Goal: Task Accomplishment & Management: Complete application form

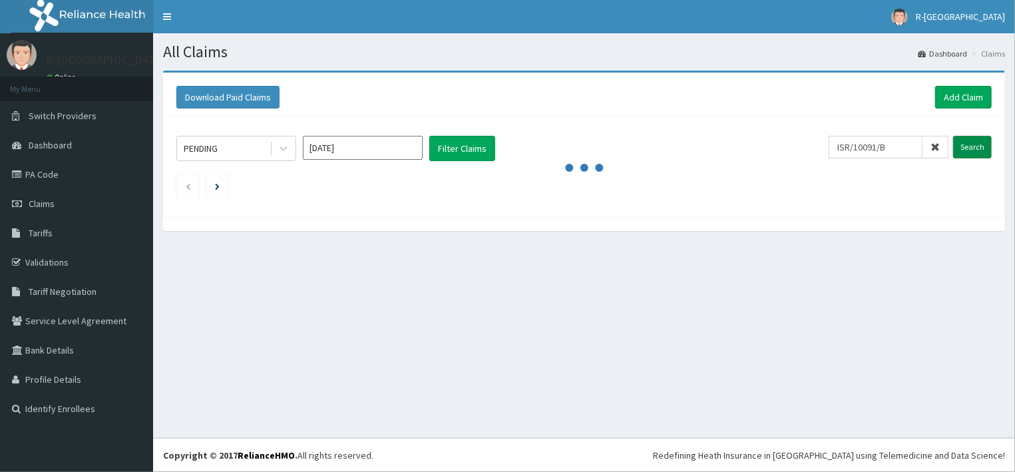
type input "ISR/10091/B"
click at [985, 140] on input "Search" at bounding box center [972, 147] width 39 height 23
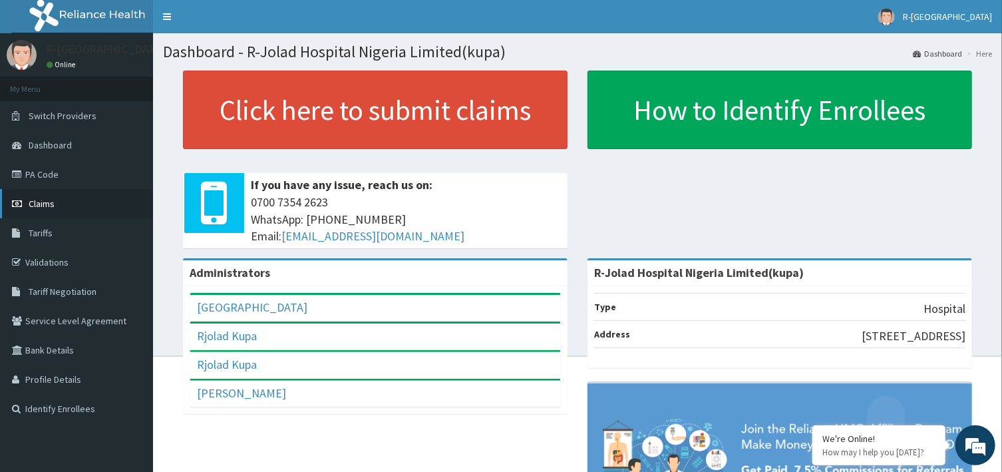
click at [31, 204] on span "Claims" at bounding box center [42, 204] width 26 height 12
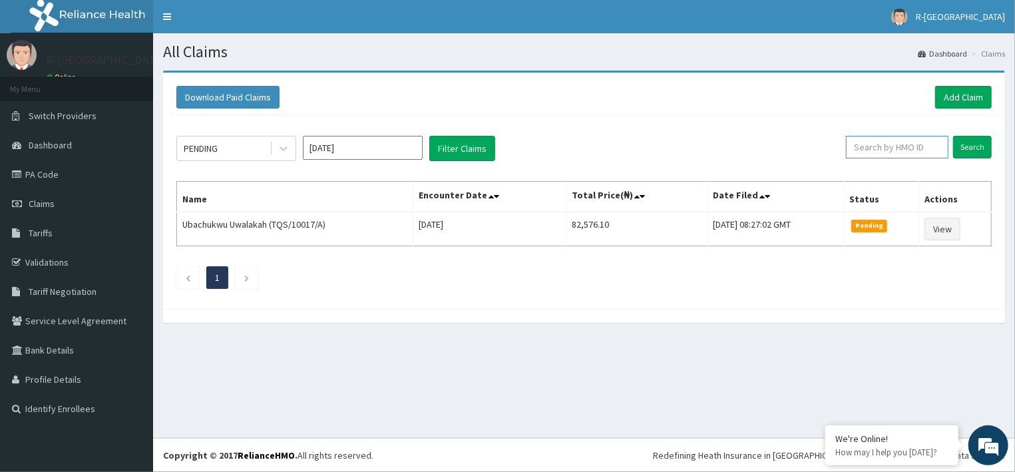
click at [912, 151] on input "text" at bounding box center [897, 147] width 102 height 23
paste input "ISR/10091/B"
type input "ISR/10091/B"
click at [964, 144] on input "Search" at bounding box center [972, 147] width 39 height 23
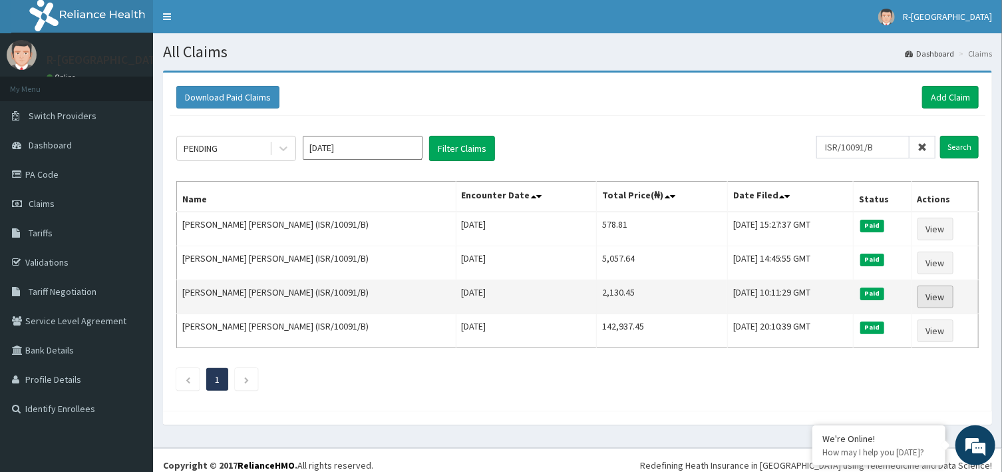
click at [926, 295] on link "View" at bounding box center [936, 296] width 36 height 23
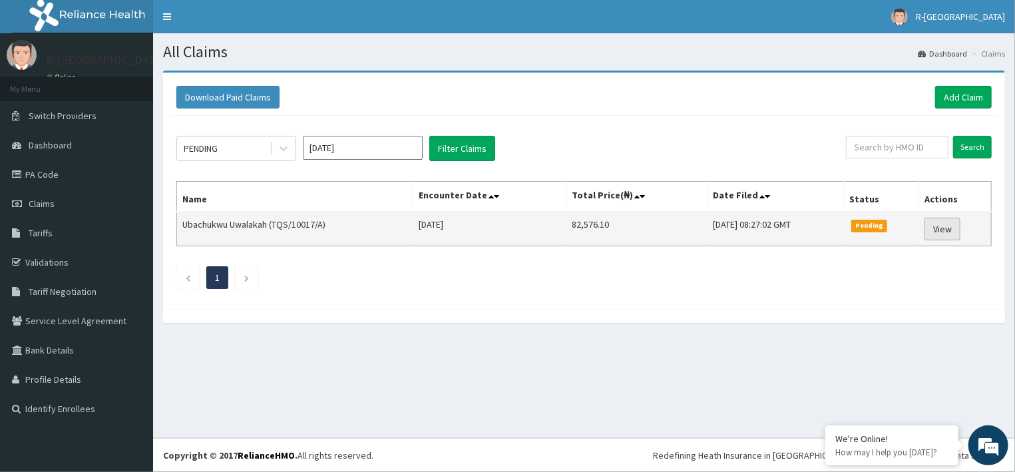
click at [954, 231] on link "View" at bounding box center [942, 229] width 36 height 23
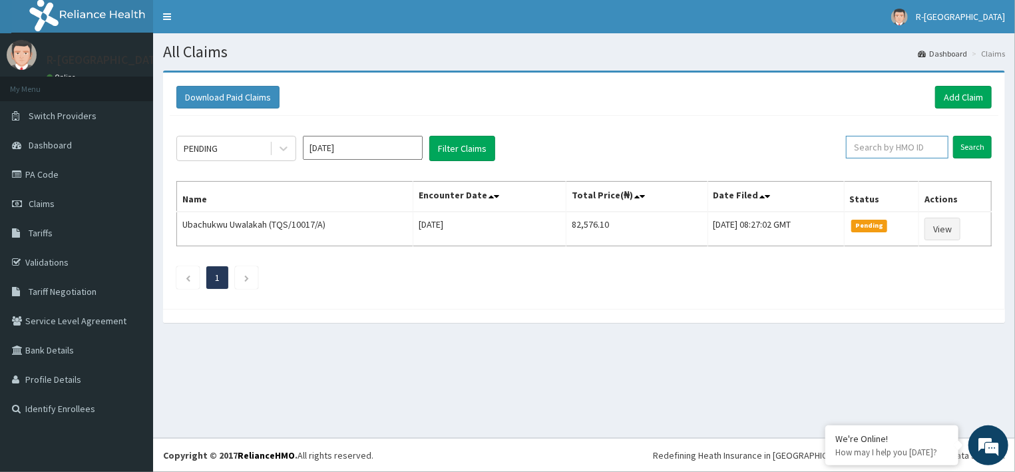
click at [877, 146] on input "text" at bounding box center [897, 147] width 102 height 23
paste input "MARTINS FUNKE CHRISTIANA"
type input "M"
click at [920, 151] on input "text" at bounding box center [897, 147] width 102 height 23
paste input "ISR/10091/B"
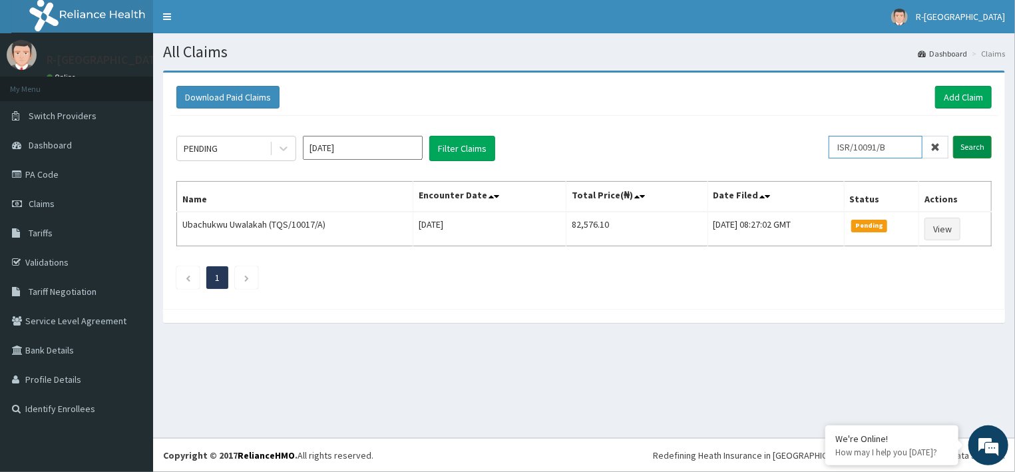
type input "ISR/10091/B"
click at [975, 144] on input "Search" at bounding box center [972, 147] width 39 height 23
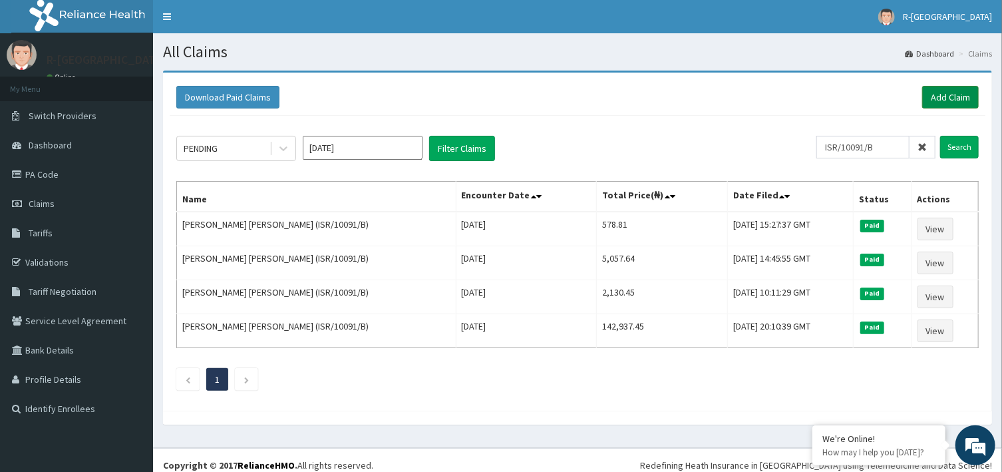
click at [945, 102] on link "Add Claim" at bounding box center [950, 97] width 57 height 23
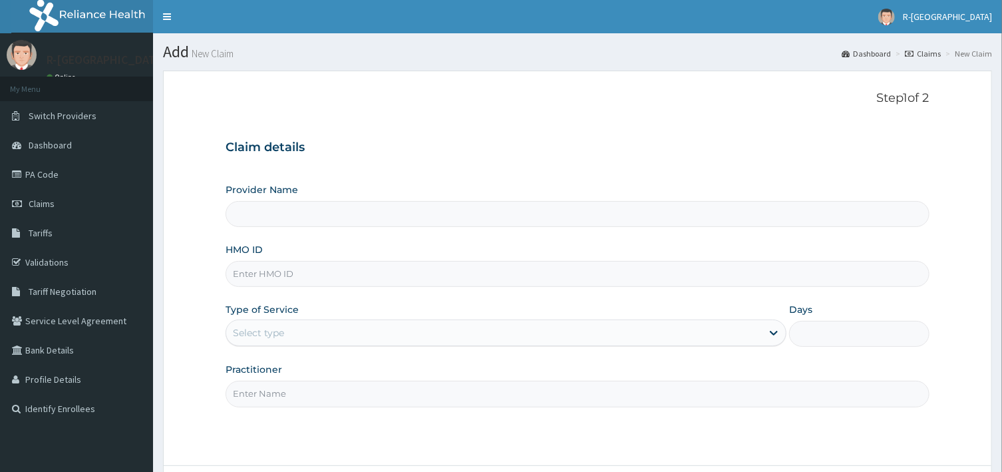
click at [336, 272] on input "HMO ID" at bounding box center [577, 274] width 703 height 26
type input "R-Jolad Hospital Nigeria Limited(kupa)"
paste input "ISR/10091/B"
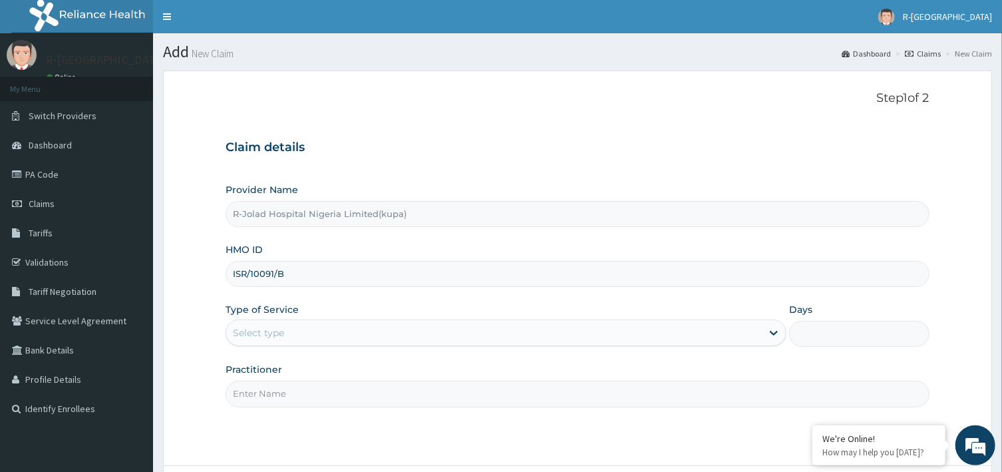
type input "ISR/10091/B"
click at [300, 336] on div "Select type" at bounding box center [494, 332] width 536 height 21
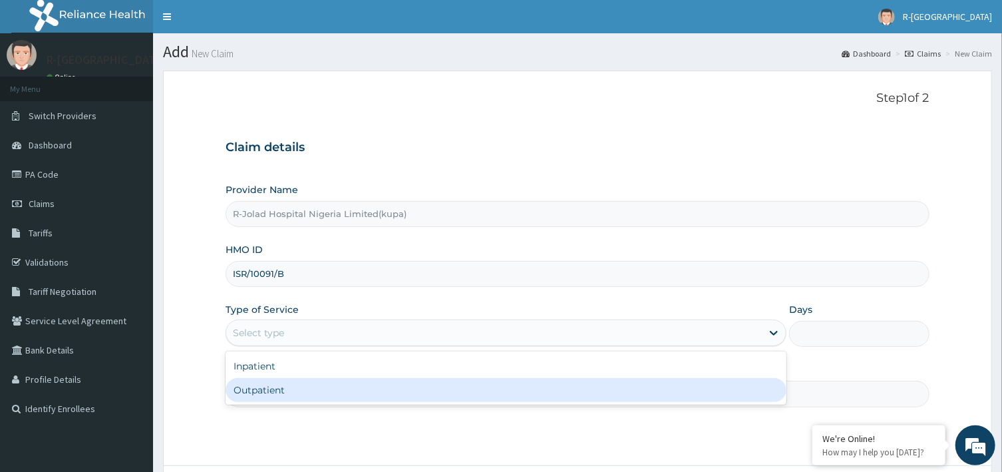
click at [272, 389] on div "Outpatient" at bounding box center [506, 390] width 561 height 24
type input "1"
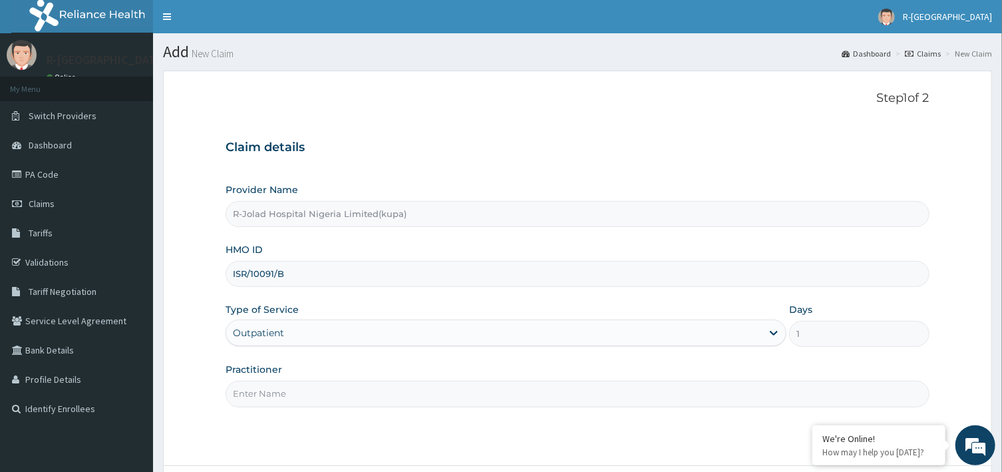
click at [323, 399] on input "Practitioner" at bounding box center [577, 394] width 703 height 26
type input "m"
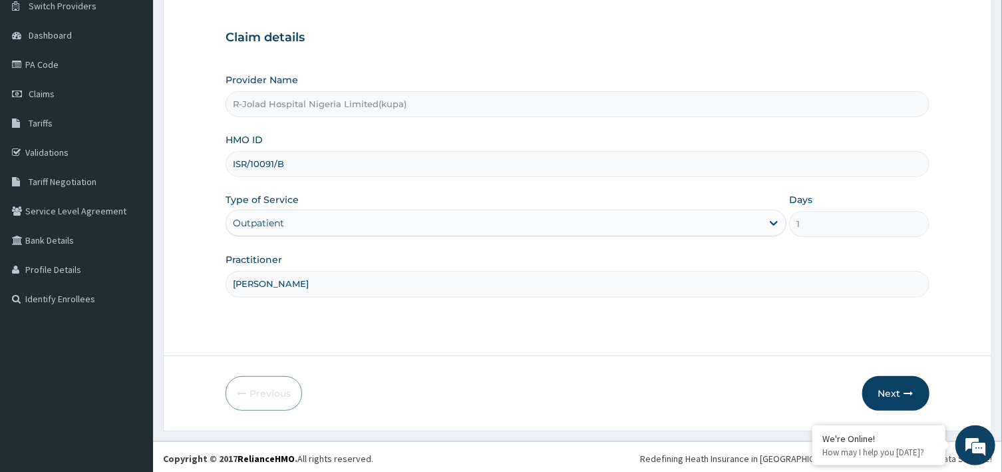
scroll to position [113, 0]
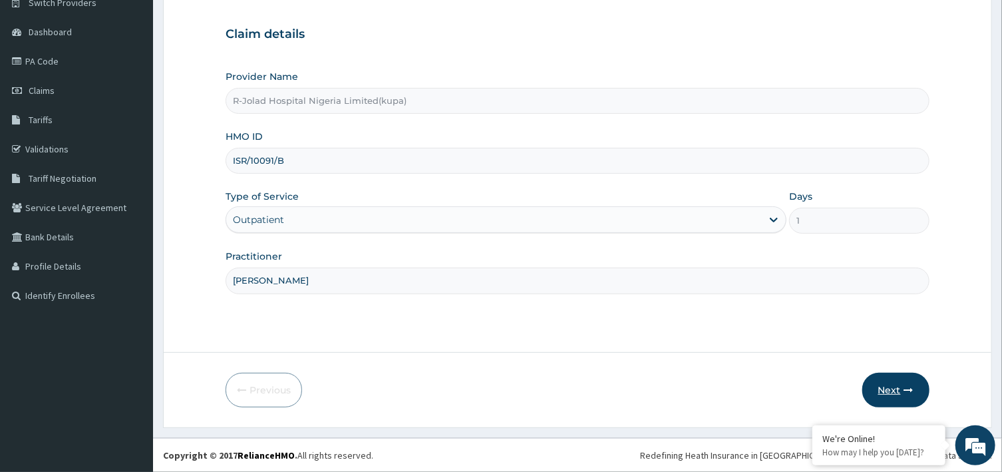
type input "DR MARCUS"
click at [887, 385] on button "Next" at bounding box center [895, 390] width 67 height 35
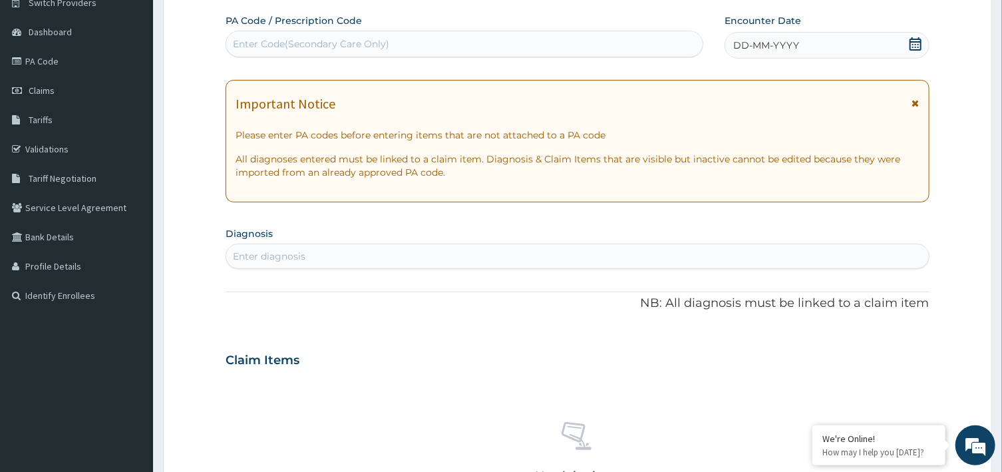
click at [911, 44] on icon at bounding box center [915, 43] width 13 height 13
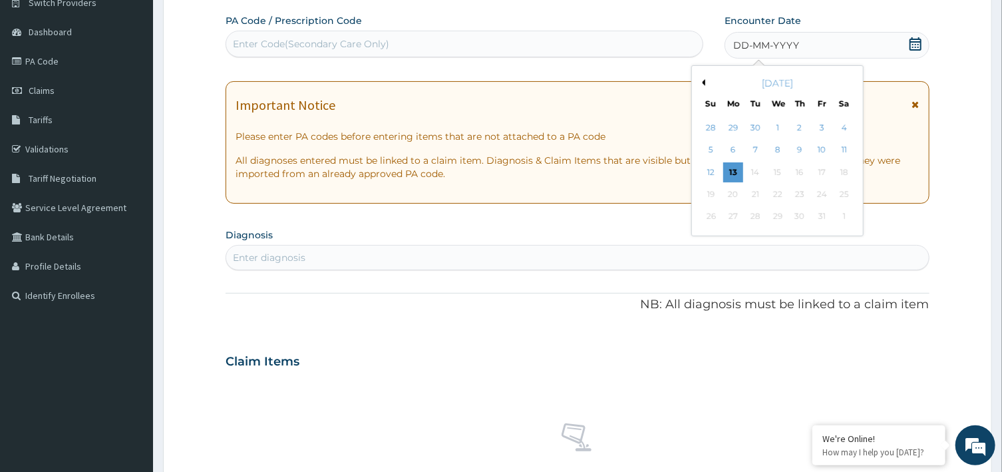
click at [717, 83] on div "[DATE]" at bounding box center [777, 83] width 160 height 13
click at [705, 79] on button "Previous Month" at bounding box center [702, 82] width 7 height 7
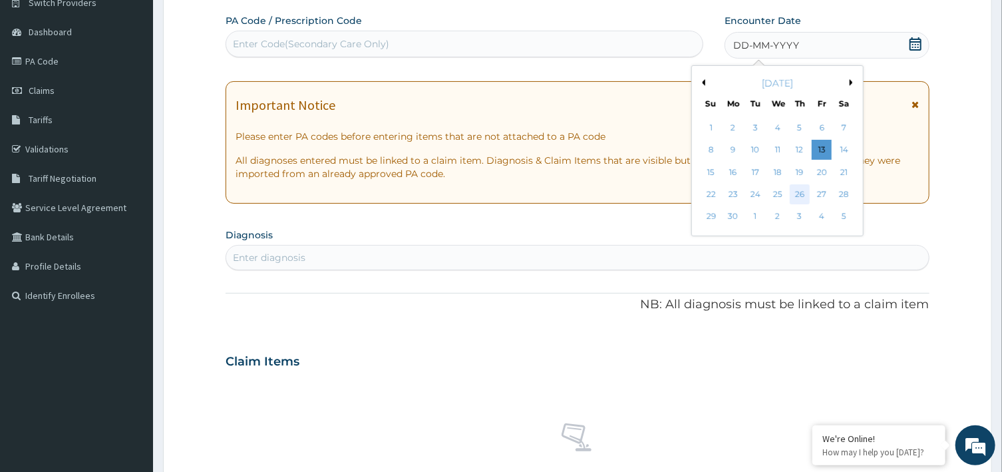
click at [801, 190] on div "26" at bounding box center [800, 194] width 20 height 20
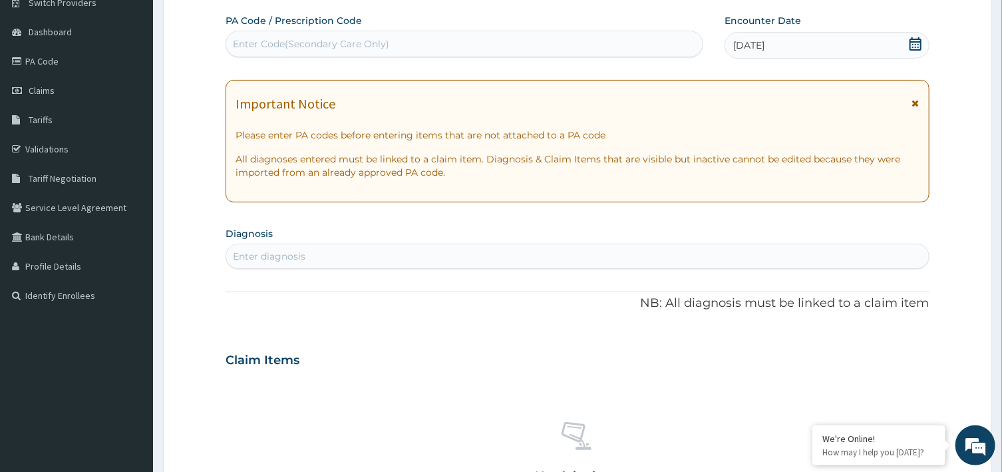
click at [384, 251] on div "Enter diagnosis" at bounding box center [577, 256] width 702 height 21
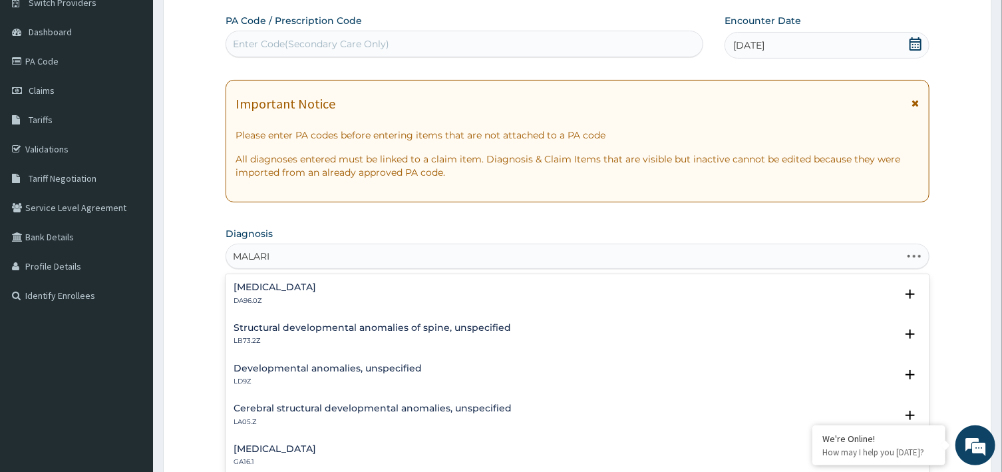
type input "MALARIA"
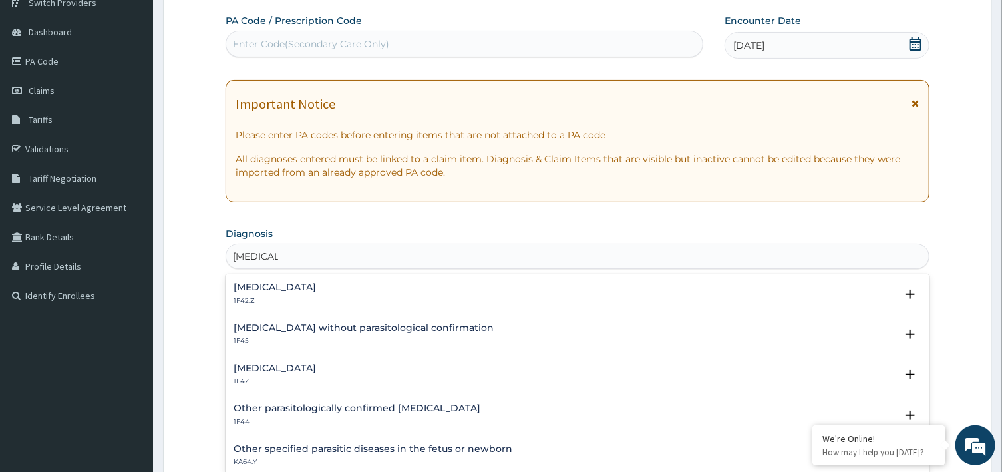
click at [290, 367] on h4 "Malaria, unspecified" at bounding box center [275, 368] width 83 height 10
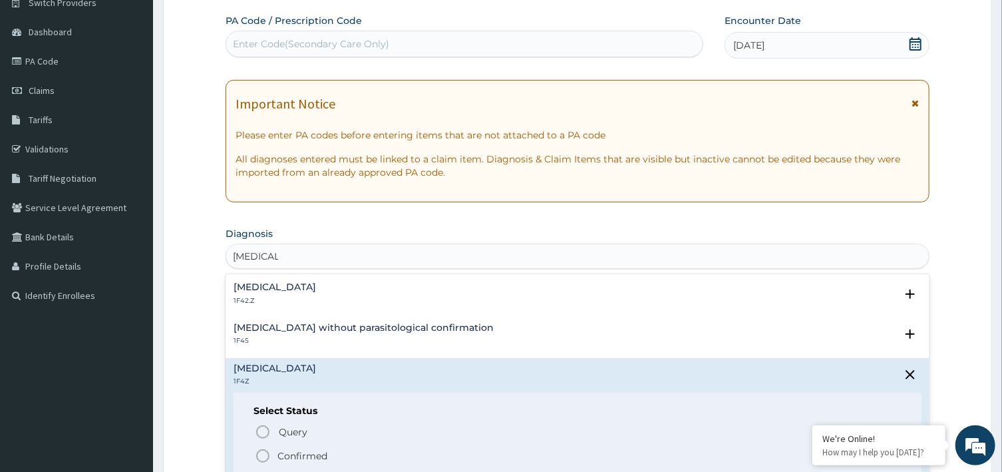
click at [262, 456] on icon "status option filled" at bounding box center [263, 456] width 16 height 16
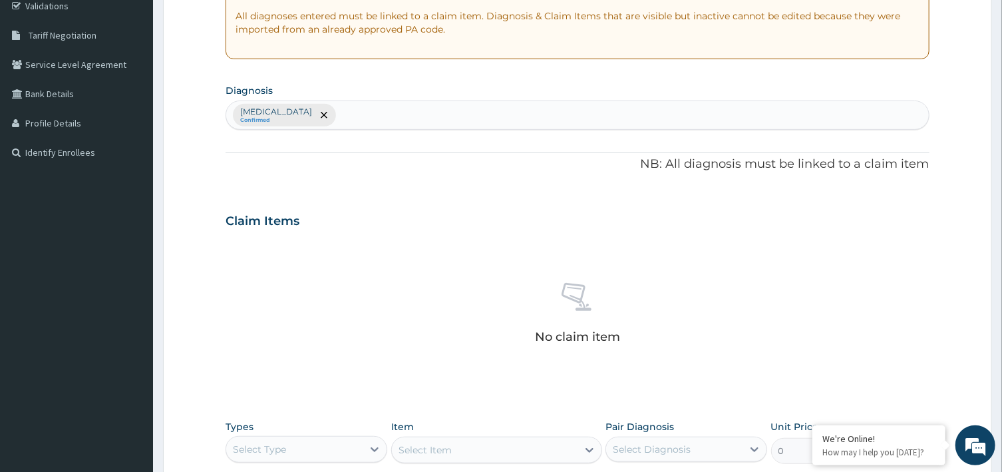
scroll to position [257, 0]
type input "NORMAL PREGNANCY"
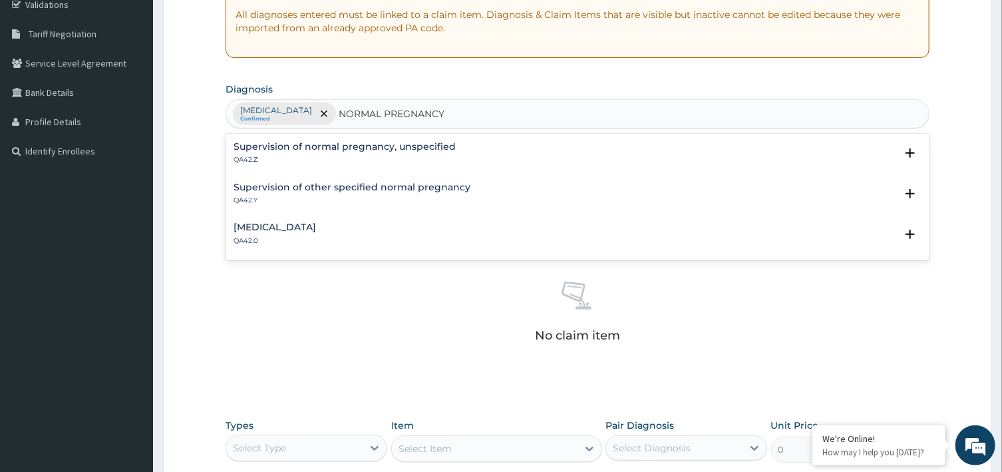
click at [317, 147] on h4 "Supervision of normal pregnancy, unspecified" at bounding box center [345, 147] width 222 height 10
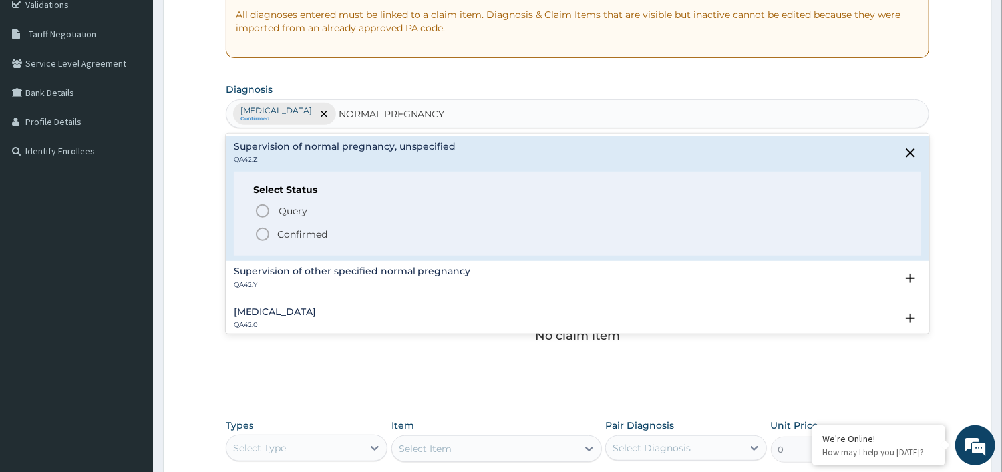
click at [267, 234] on icon "status option filled" at bounding box center [263, 234] width 16 height 16
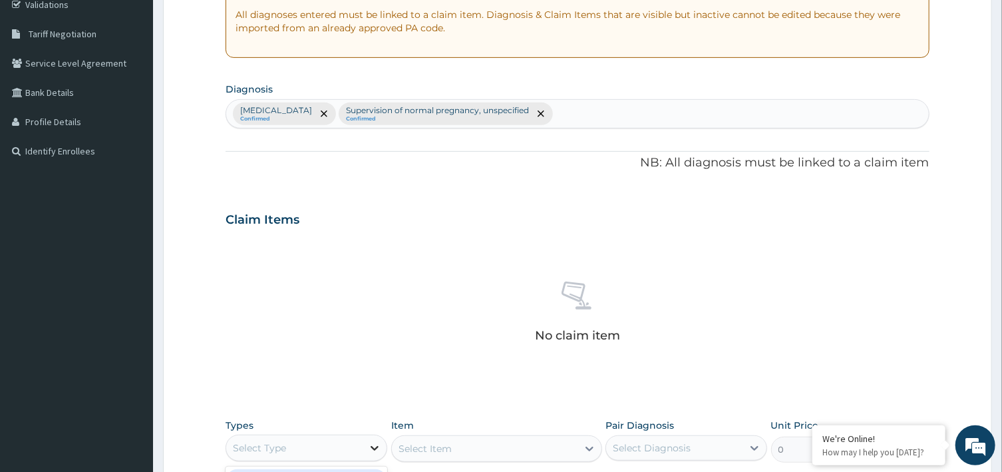
click at [367, 444] on div at bounding box center [375, 448] width 24 height 24
type input "D"
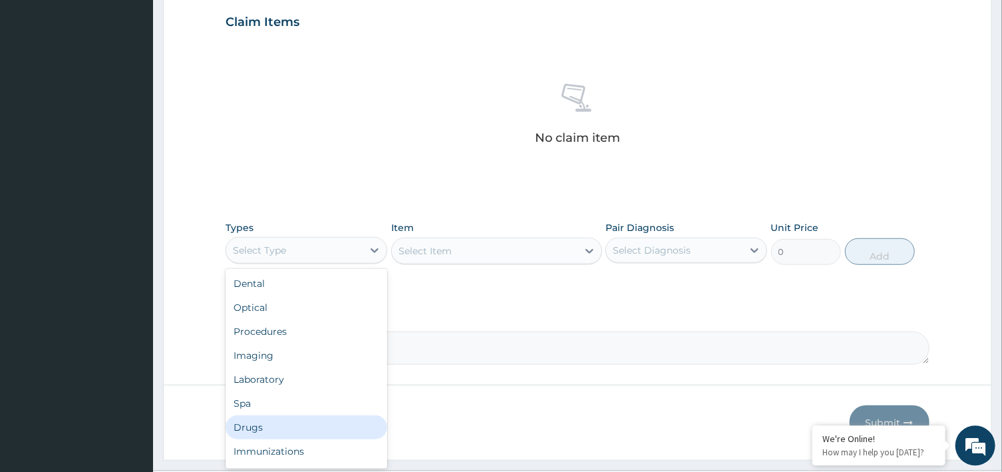
scroll to position [460, 0]
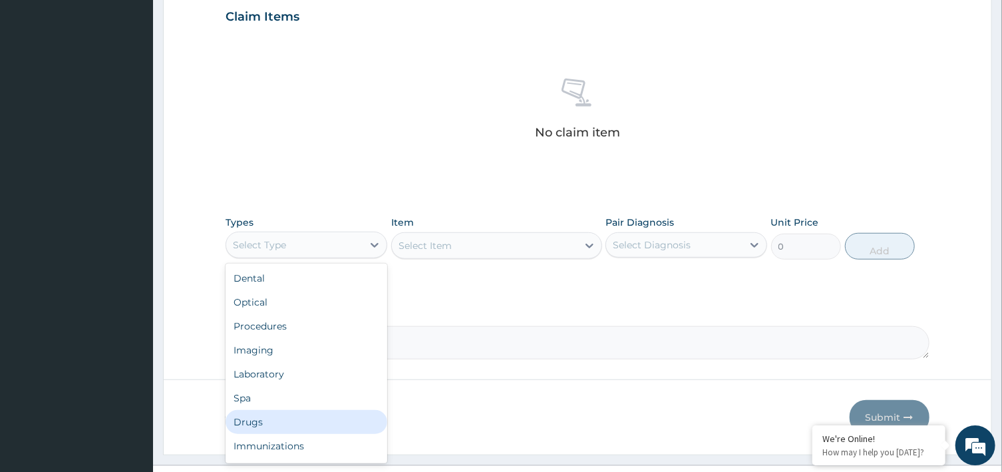
click at [306, 426] on div "Drugs" at bounding box center [307, 422] width 162 height 24
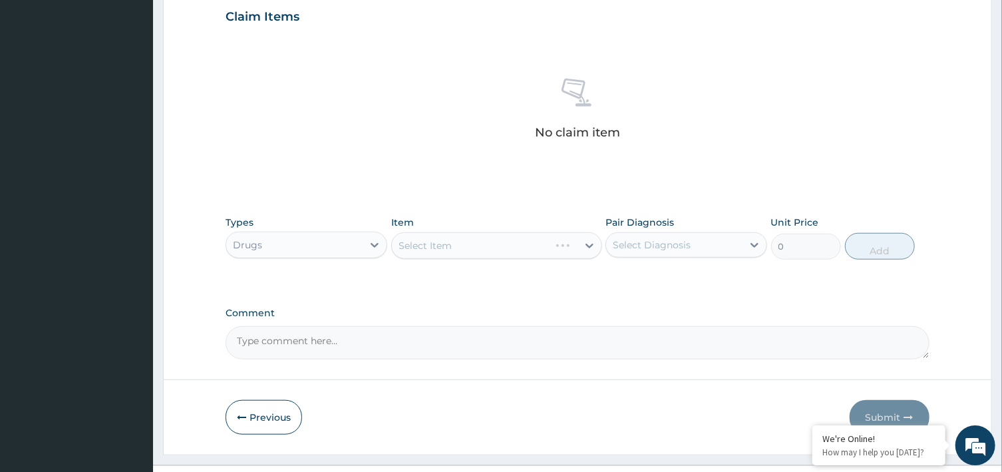
click at [471, 244] on div "Select Item" at bounding box center [496, 245] width 211 height 27
click at [492, 244] on div "Select Item" at bounding box center [485, 245] width 186 height 21
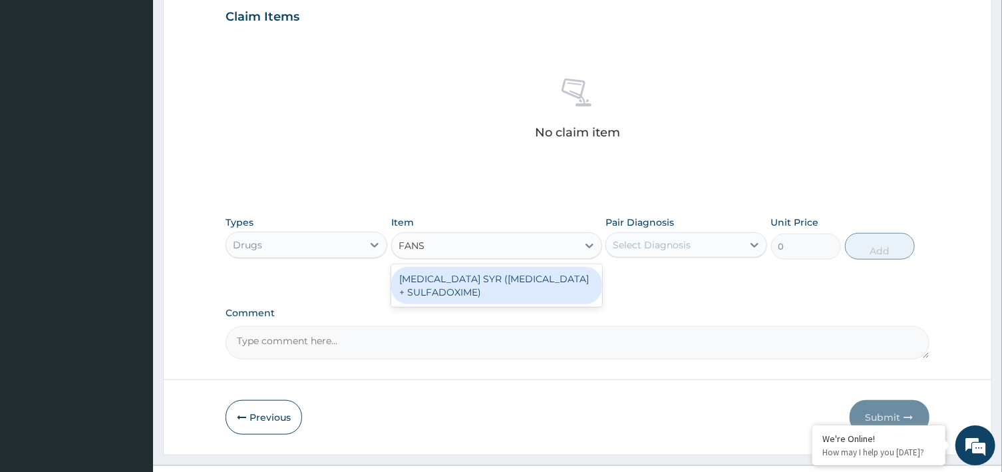
type input "FANSI"
click at [515, 281] on div "FANSIDAR SYR (PYRIMETHAMINE + SULFADOXIME)" at bounding box center [496, 285] width 211 height 37
type input "1400"
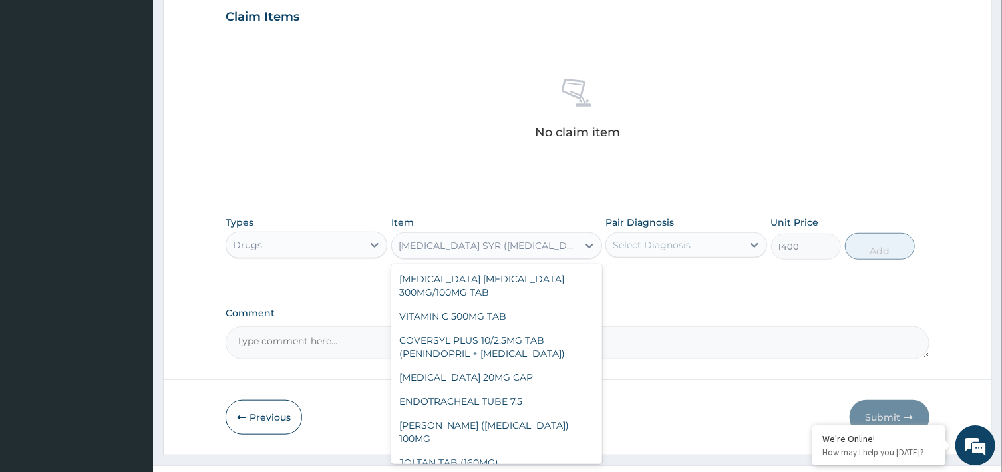
click at [546, 241] on div "FANSIDAR SYR (PYRIMETHAMINE + SULFADOXIME)" at bounding box center [489, 245] width 180 height 13
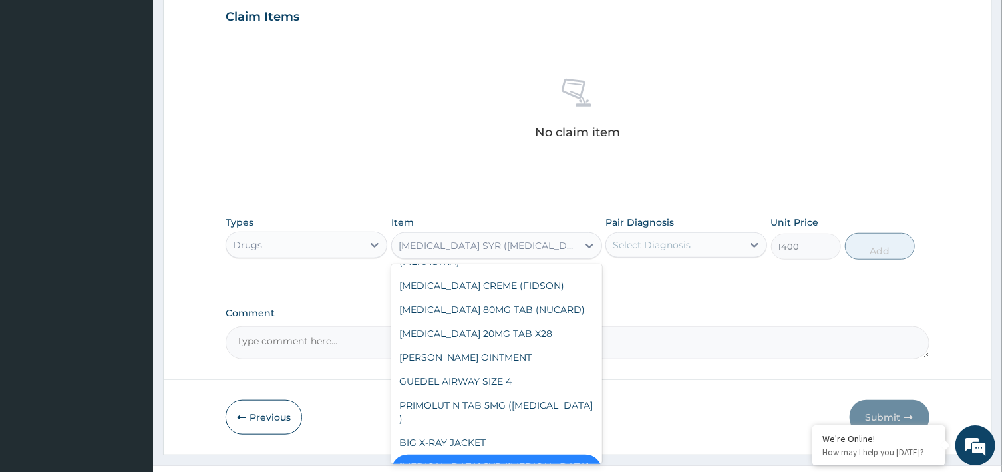
paste input "SULFADOXIME"
type input "SULFADOXIME"
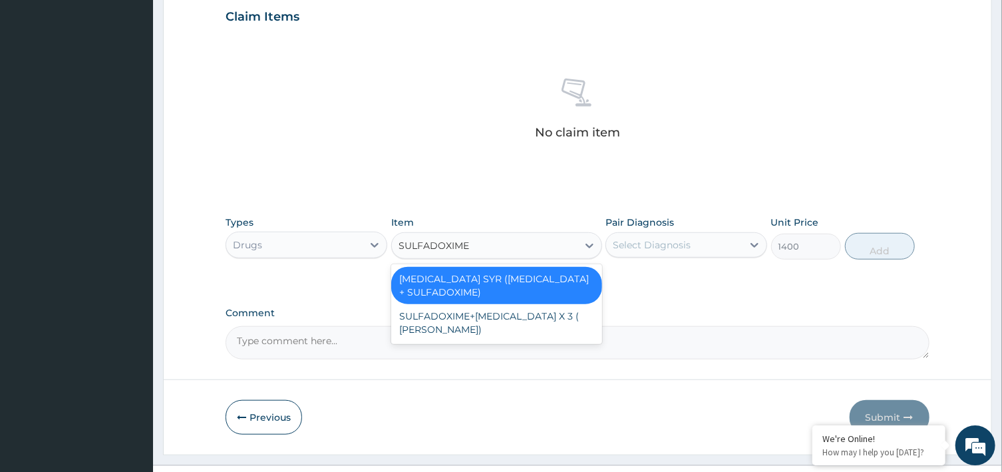
scroll to position [0, 0]
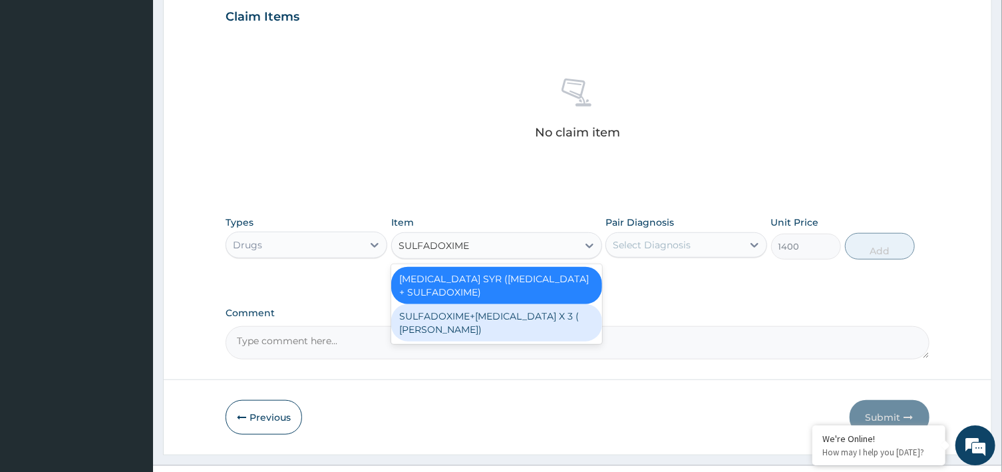
click at [502, 320] on div "SULFADOXIME+PYRIMETHAMINE X 3 ( SAM PHARMA)" at bounding box center [496, 322] width 211 height 37
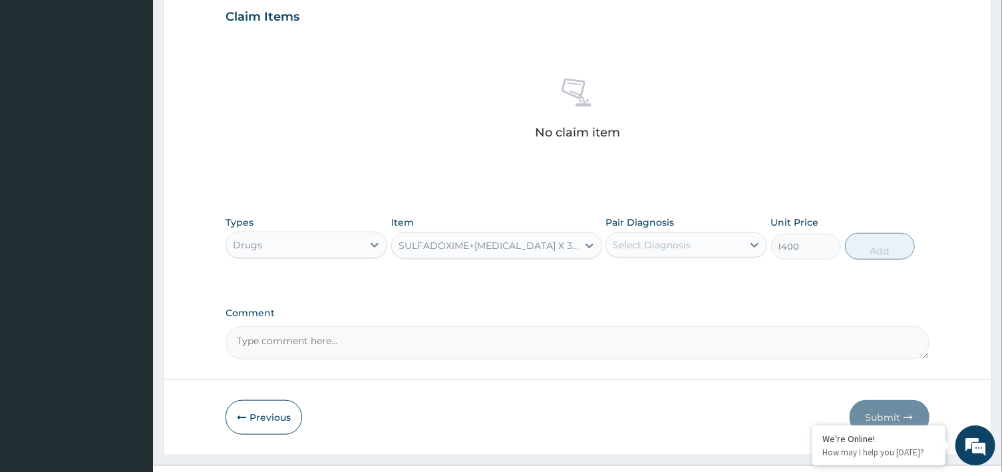
type input "314.3349914550781"
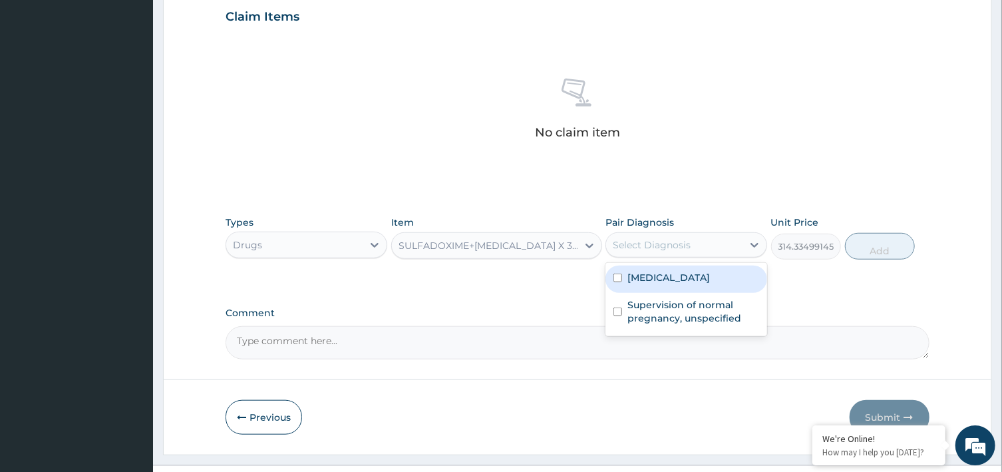
click at [725, 244] on div "Select Diagnosis" at bounding box center [674, 244] width 136 height 21
click at [679, 275] on label "Malaria, unspecified" at bounding box center [668, 277] width 83 height 13
checkbox input "true"
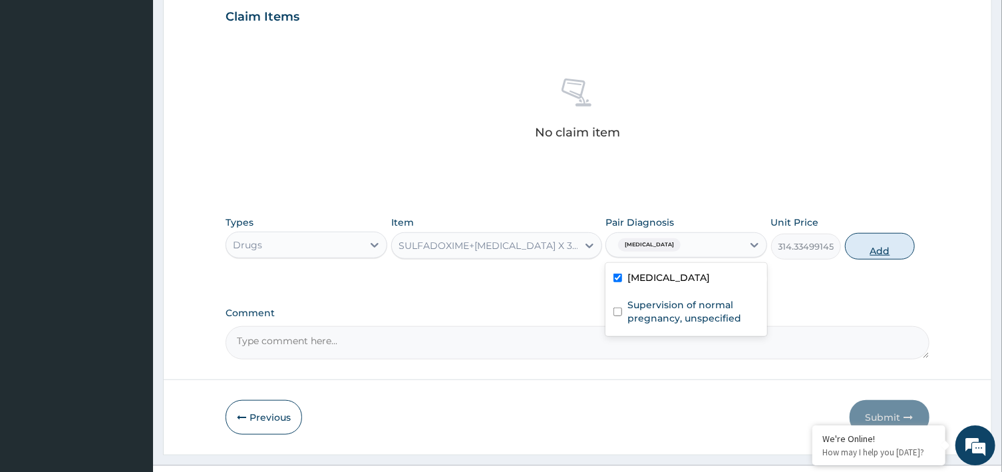
click at [888, 242] on button "Add" at bounding box center [880, 246] width 71 height 27
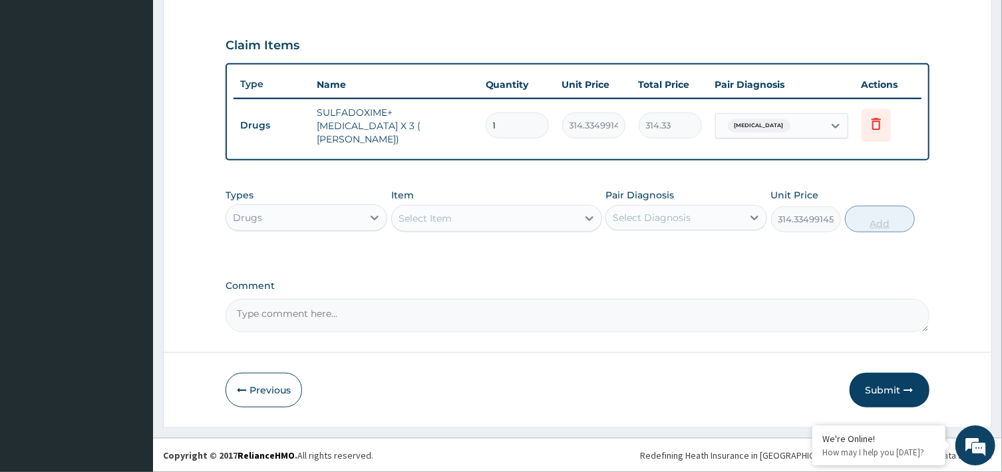
type input "0"
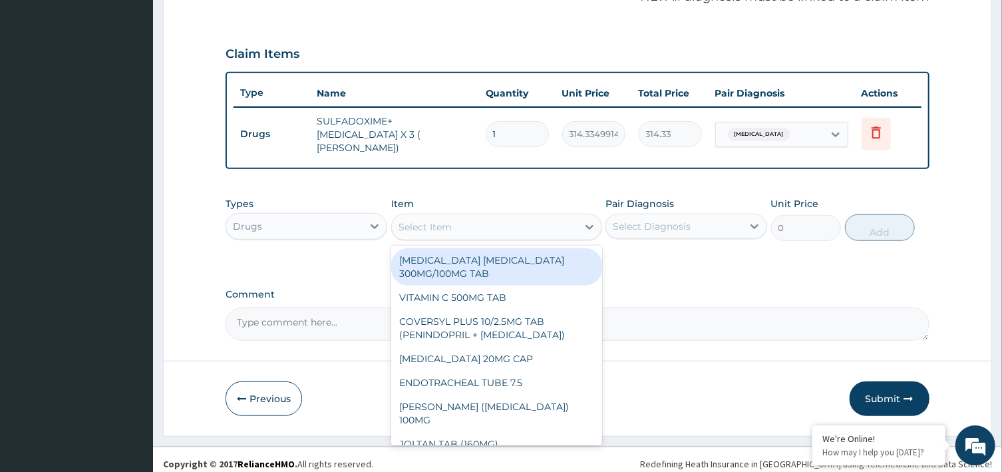
click at [419, 223] on div "Select Item" at bounding box center [425, 226] width 53 height 13
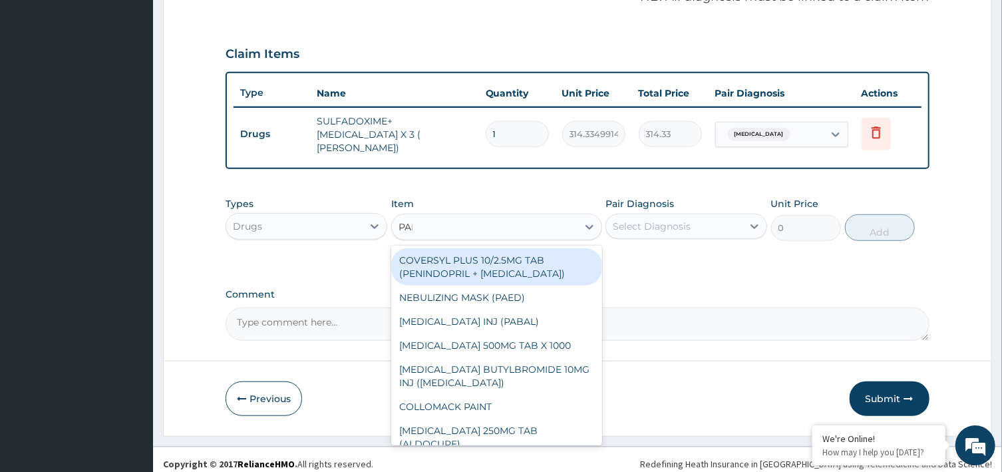
type input "PARA"
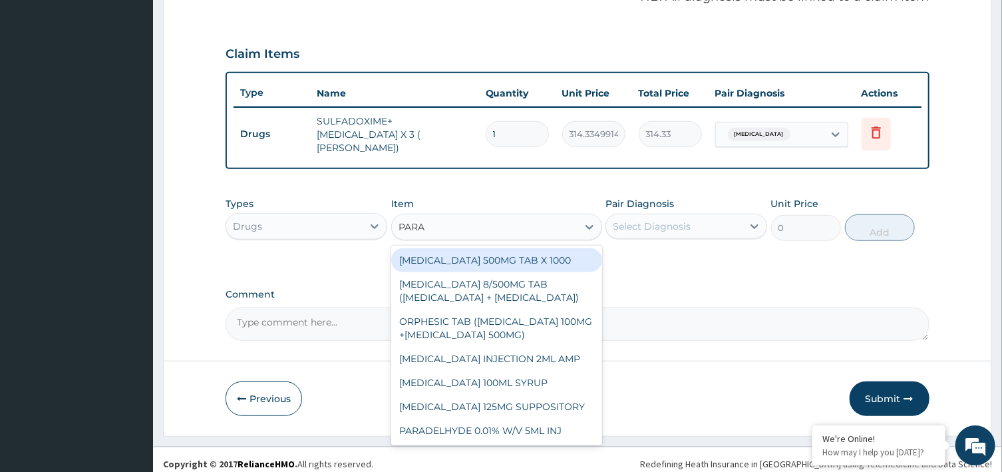
click at [467, 250] on div "PARACETAMOL 500MG TAB X 1000" at bounding box center [496, 260] width 211 height 24
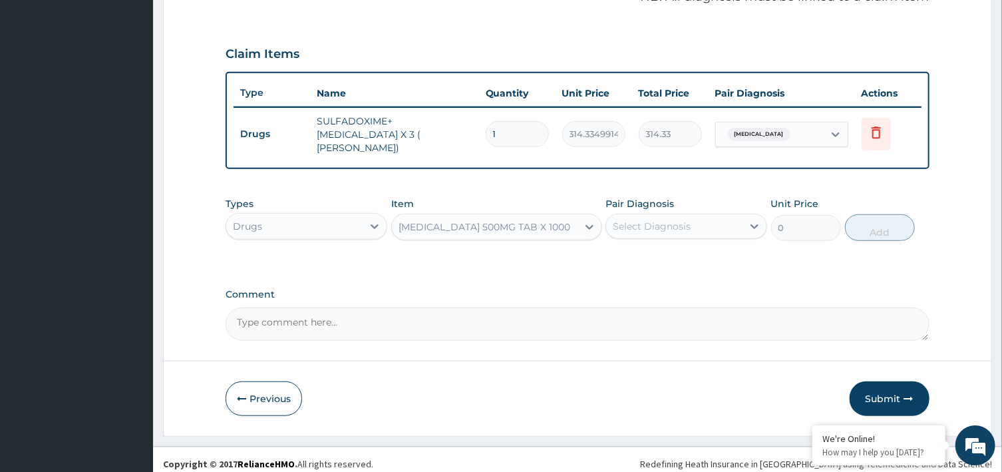
type input "22.39999961853027"
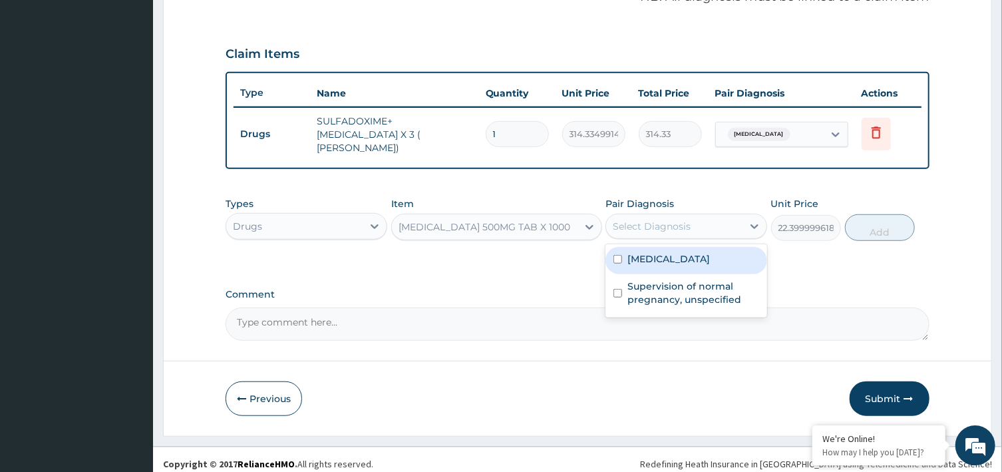
click at [719, 216] on div "Select Diagnosis" at bounding box center [674, 226] width 136 height 21
click at [684, 252] on label "Malaria, unspecified" at bounding box center [668, 258] width 83 height 13
checkbox input "true"
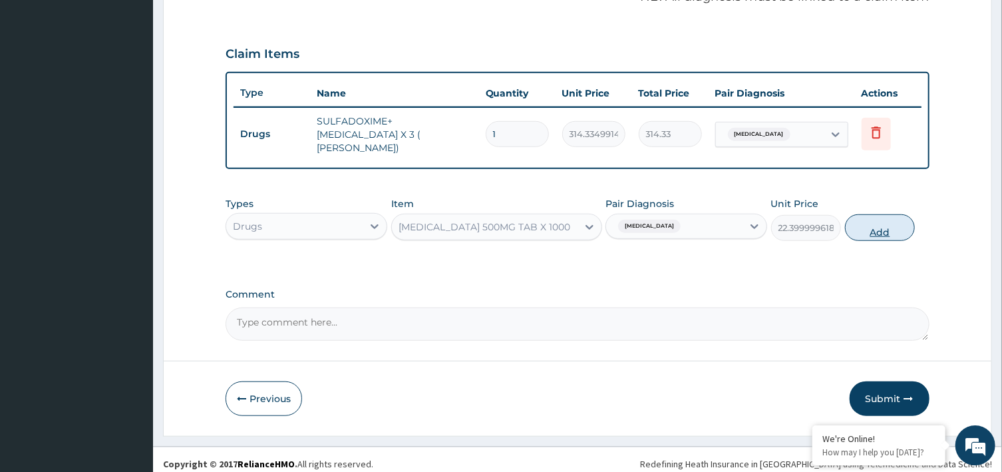
click at [870, 217] on button "Add" at bounding box center [880, 227] width 71 height 27
type input "0"
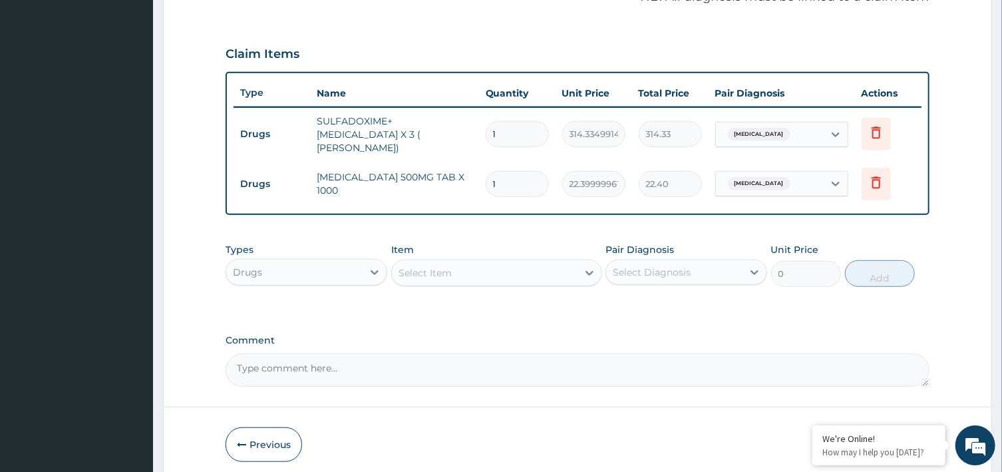
type input "18"
type input "403.20"
type input "18"
click at [516, 121] on input "1" at bounding box center [517, 134] width 63 height 26
type input "0.00"
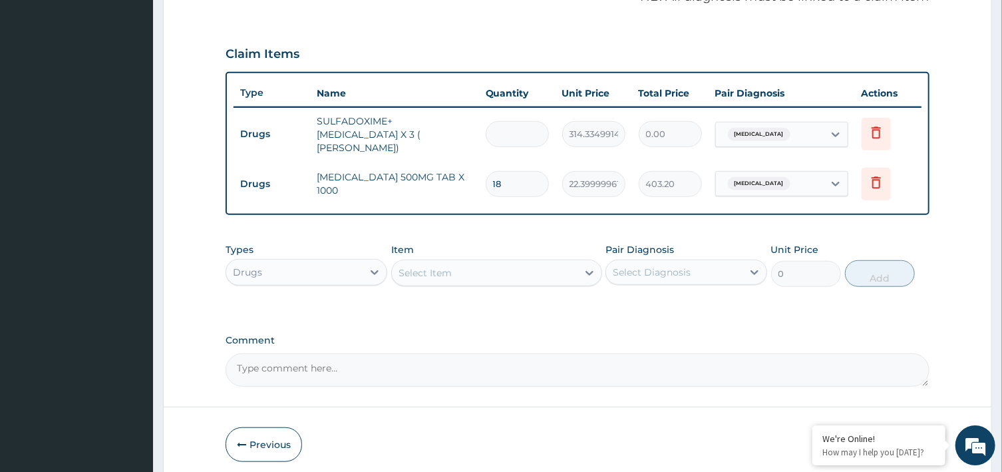
type input "3"
type input "943.00"
type input "3"
click at [479, 266] on div "Select Item" at bounding box center [485, 272] width 186 height 21
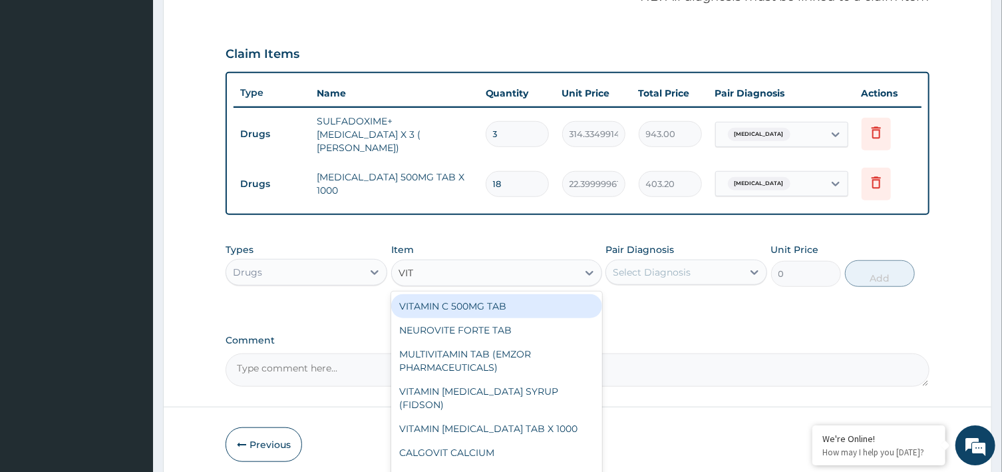
type input "VITA"
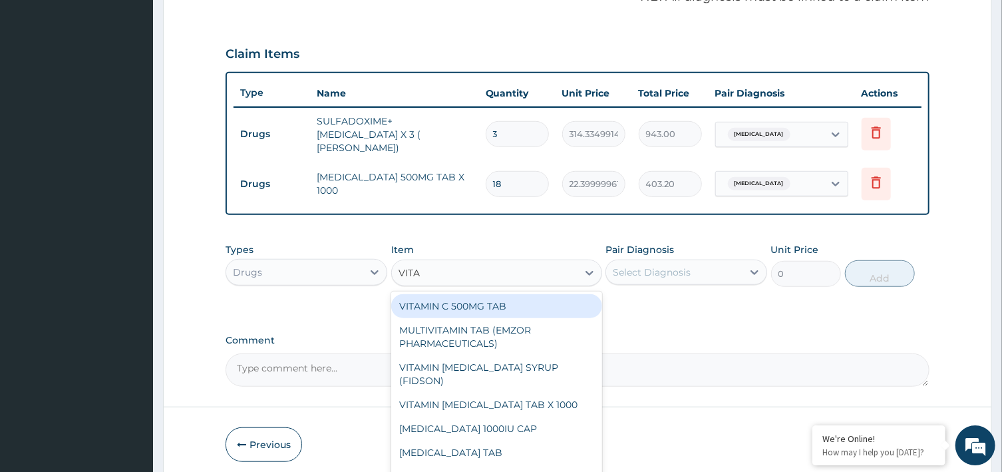
click at [439, 295] on div "VITAMIN C 500MG TAB" at bounding box center [496, 306] width 211 height 24
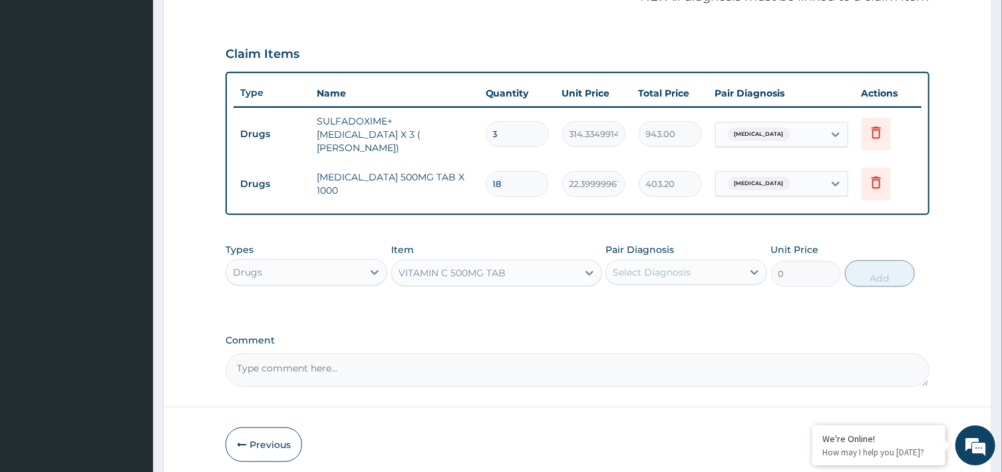
type input "141.3912506103516"
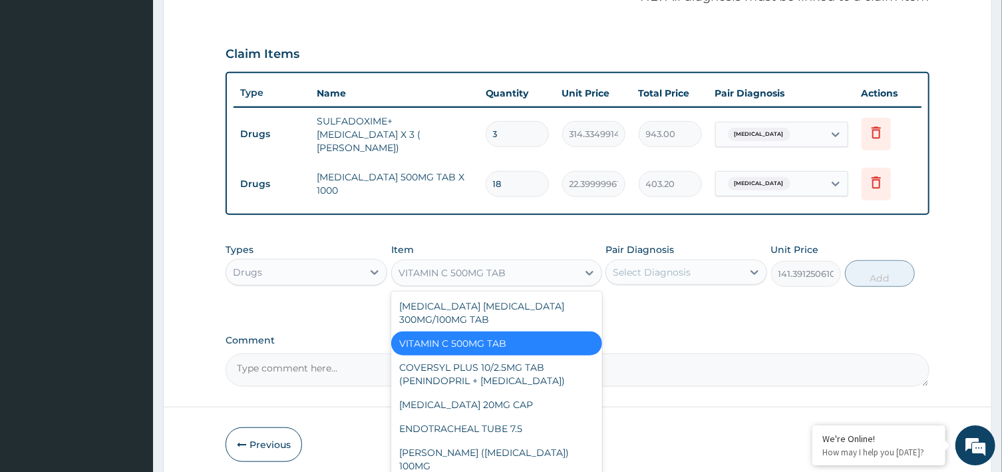
click at [570, 262] on div "VITAMIN C 500MG TAB" at bounding box center [485, 272] width 186 height 21
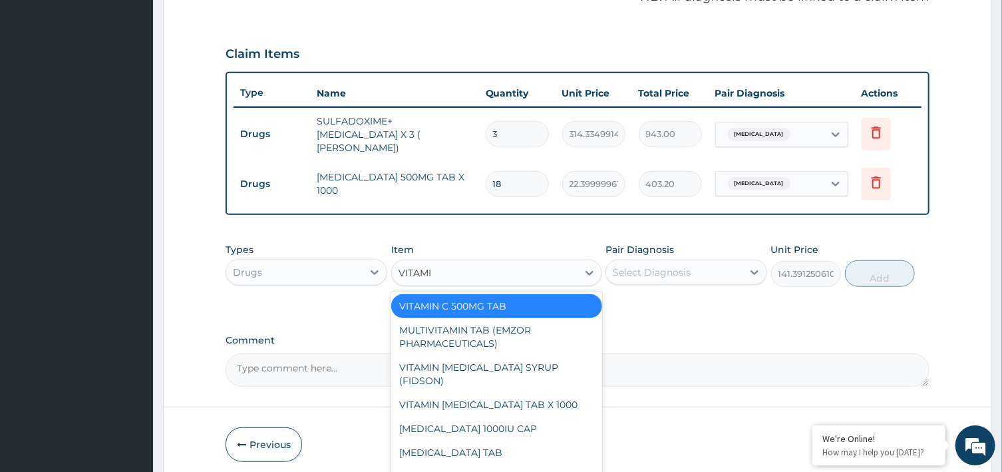
type input "VITAMI"
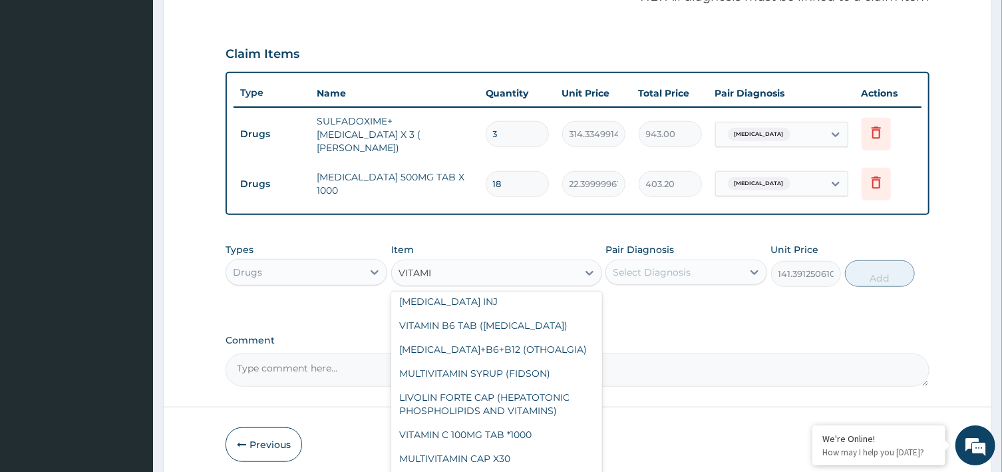
scroll to position [250, 0]
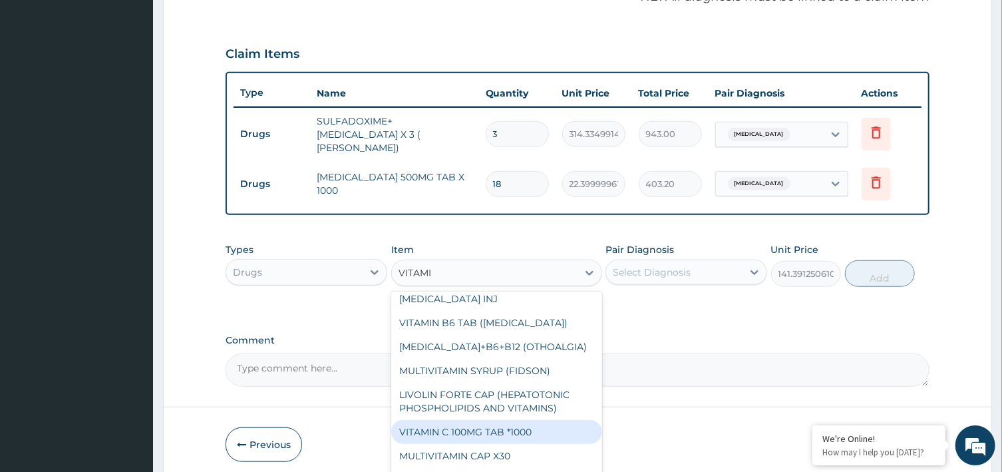
click at [543, 420] on div "VITAMIN C 100MG TAB *1000" at bounding box center [496, 432] width 211 height 24
type input "5.820000171661377"
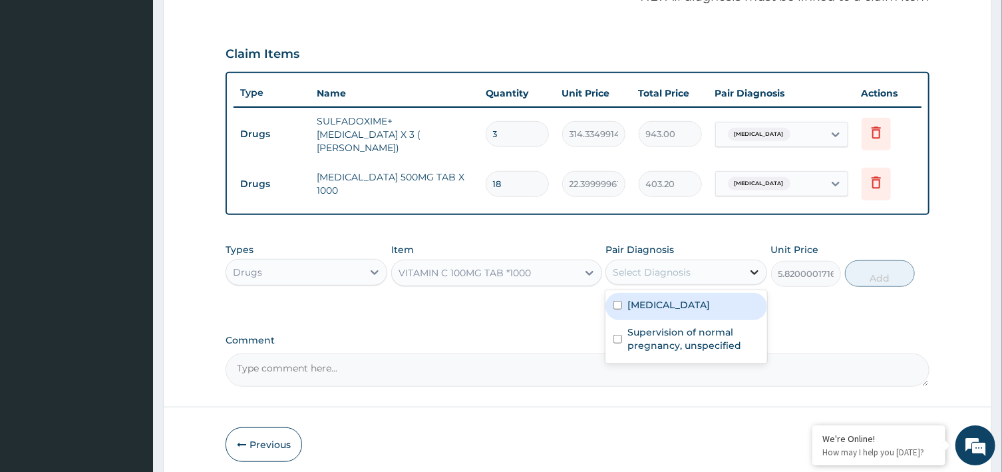
click at [752, 265] on icon at bounding box center [754, 271] width 13 height 13
click at [547, 264] on div "VITAMIN C 100MG TAB *1000" at bounding box center [485, 272] width 186 height 21
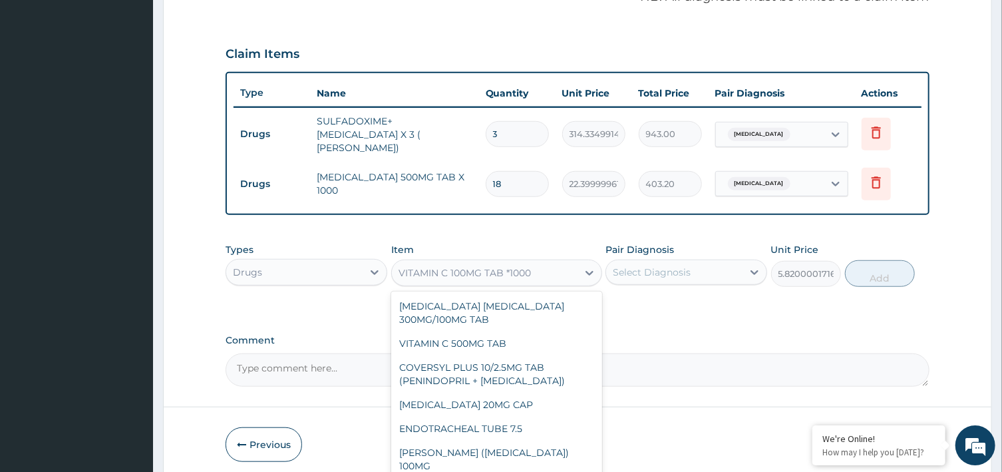
scroll to position [17804, 0]
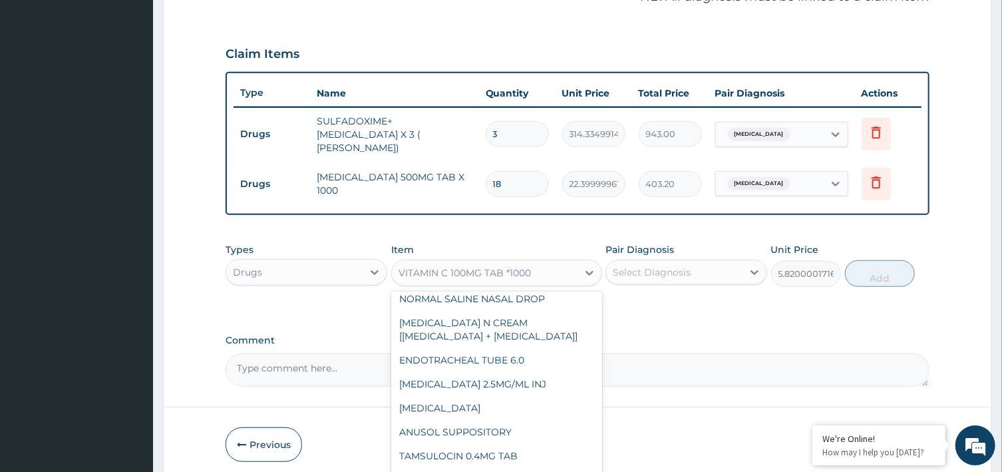
click at [719, 261] on div "Select Diagnosis" at bounding box center [674, 271] width 136 height 21
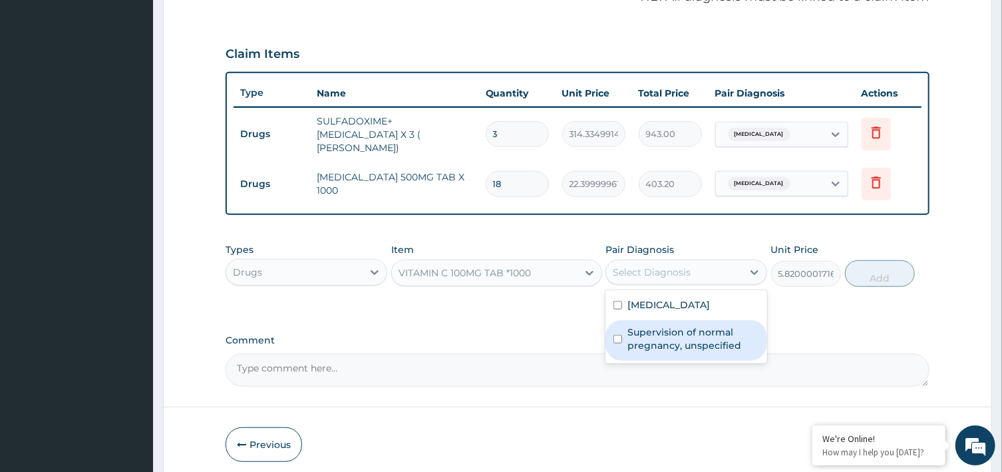
click at [659, 330] on label "Supervision of normal pregnancy, unspecified" at bounding box center [693, 338] width 132 height 27
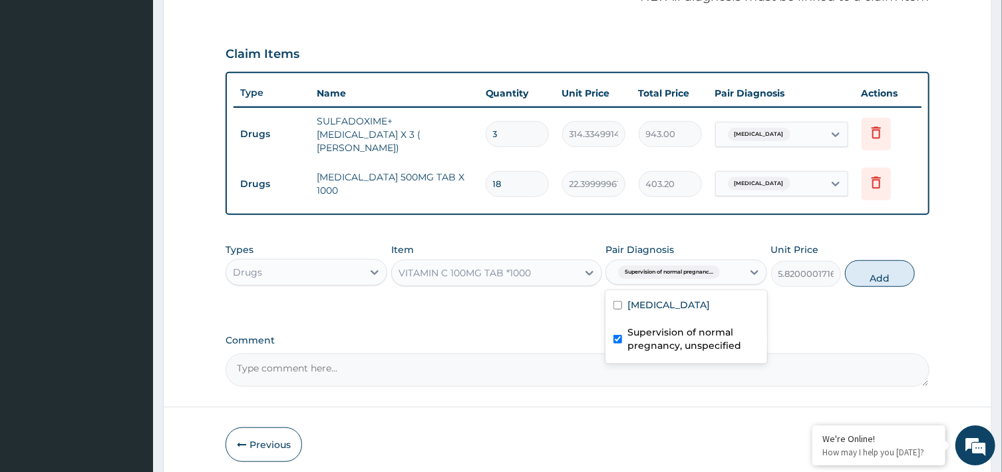
checkbox input "true"
click at [890, 265] on button "Add" at bounding box center [880, 273] width 71 height 27
type input "0"
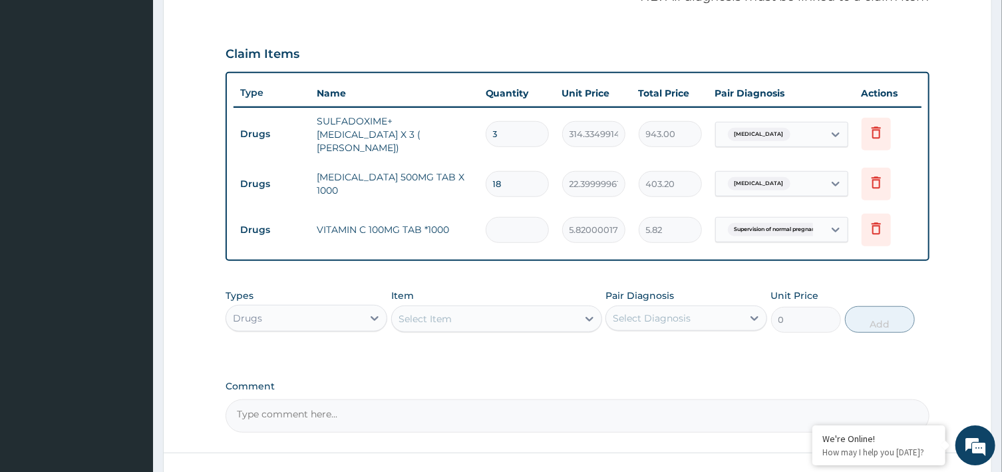
type input "0.00"
type input "4"
type input "23.28"
type input "42"
type input "244.44"
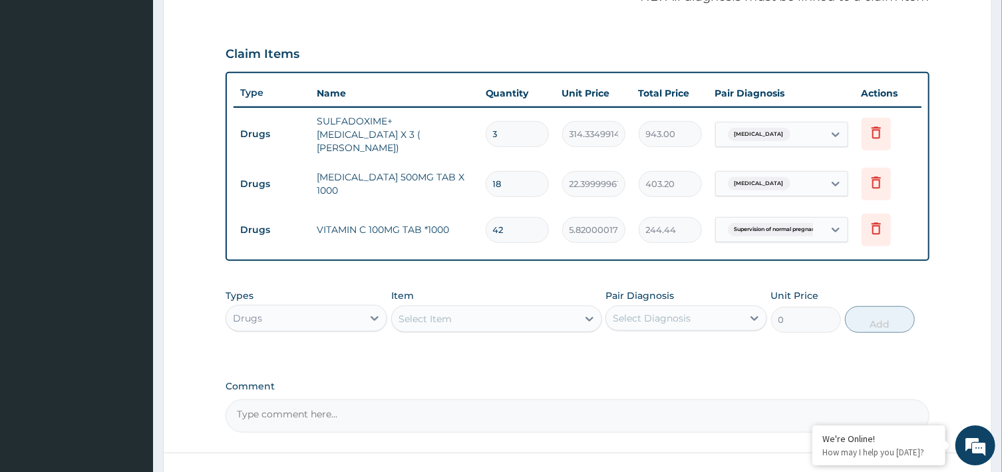
scroll to position [514, 0]
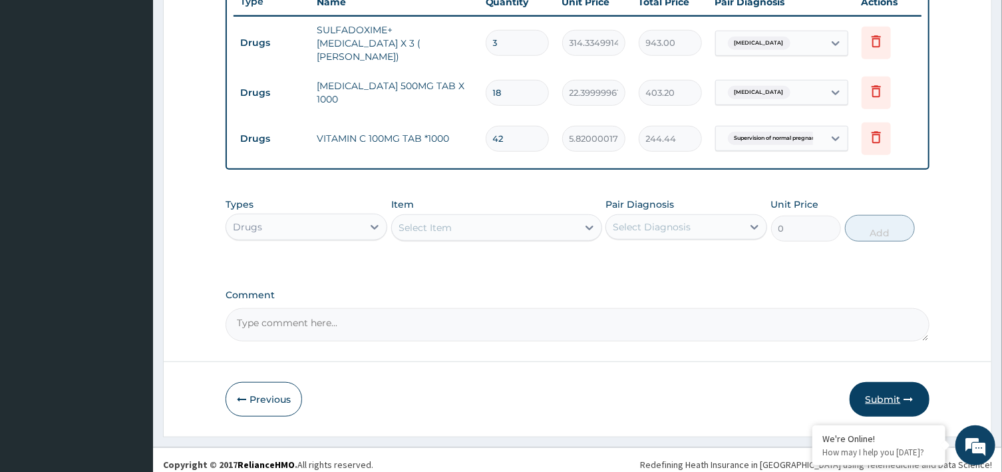
type input "42"
click at [889, 389] on button "Submit" at bounding box center [890, 399] width 80 height 35
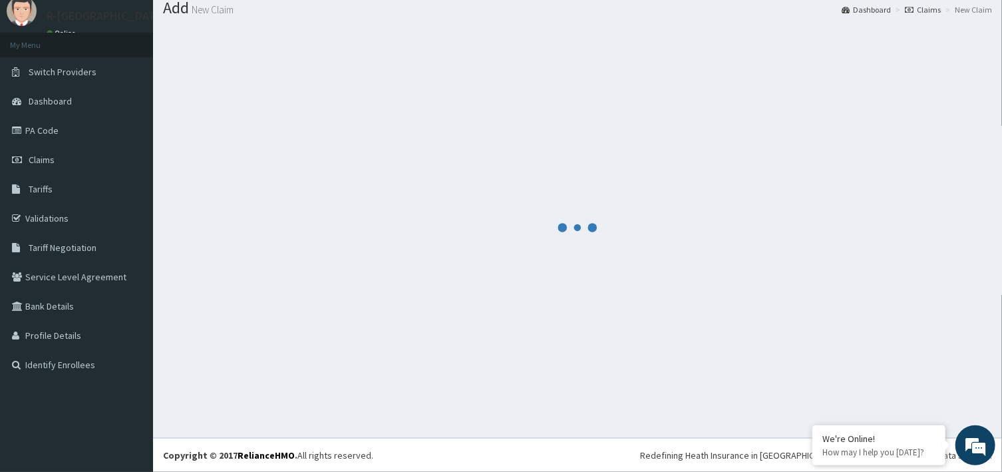
scroll to position [43, 0]
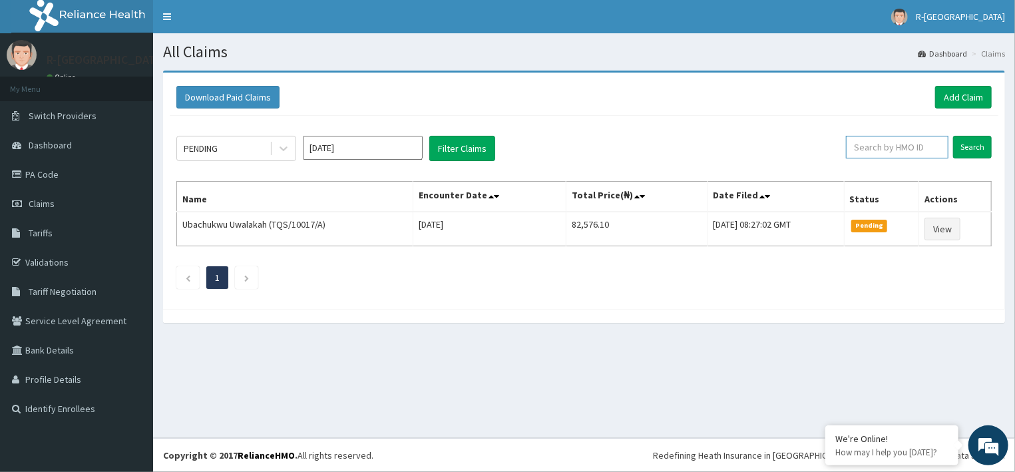
click at [881, 146] on input "text" at bounding box center [897, 147] width 102 height 23
click at [906, 152] on input "text" at bounding box center [897, 147] width 102 height 23
paste input "ISR/10091/B"
type input "ISR/10091/B"
click at [967, 142] on input "Search" at bounding box center [972, 147] width 39 height 23
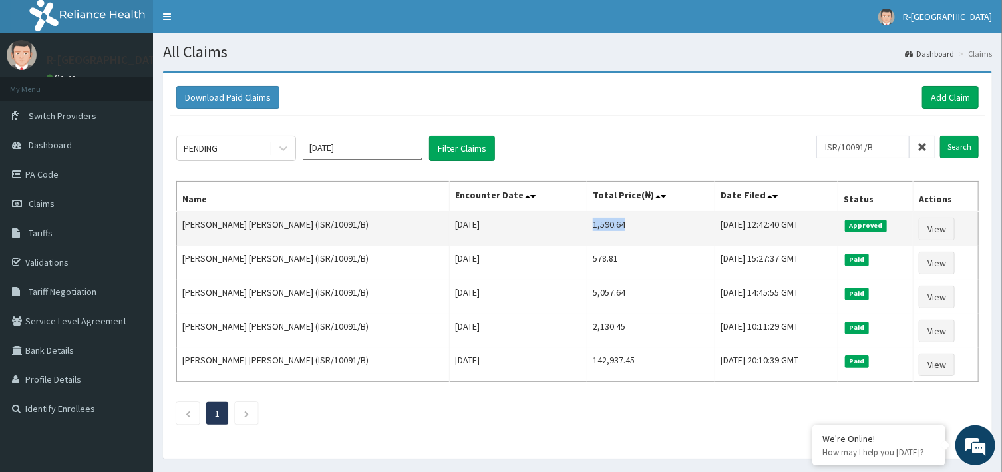
drag, startPoint x: 503, startPoint y: 218, endPoint x: 549, endPoint y: 223, distance: 46.1
click at [588, 223] on td "1,590.64" at bounding box center [652, 229] width 128 height 35
copy td "1,590.64"
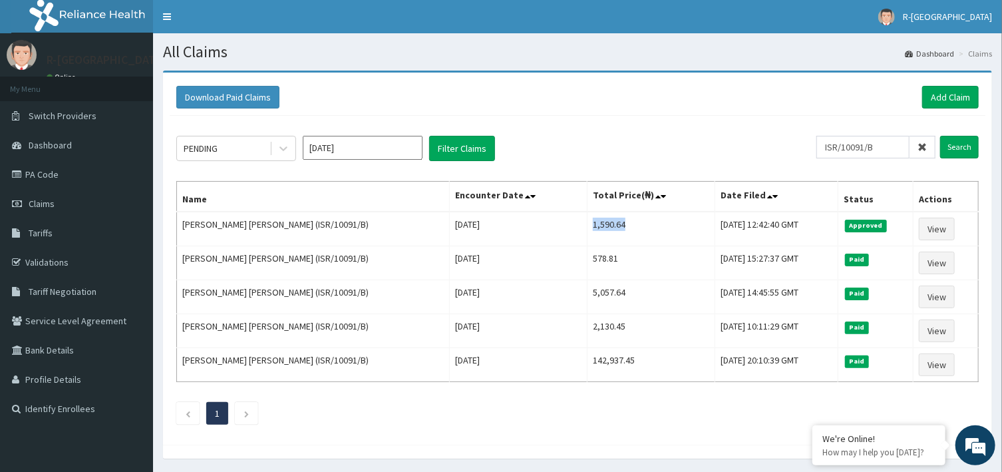
click at [926, 145] on icon at bounding box center [922, 146] width 9 height 9
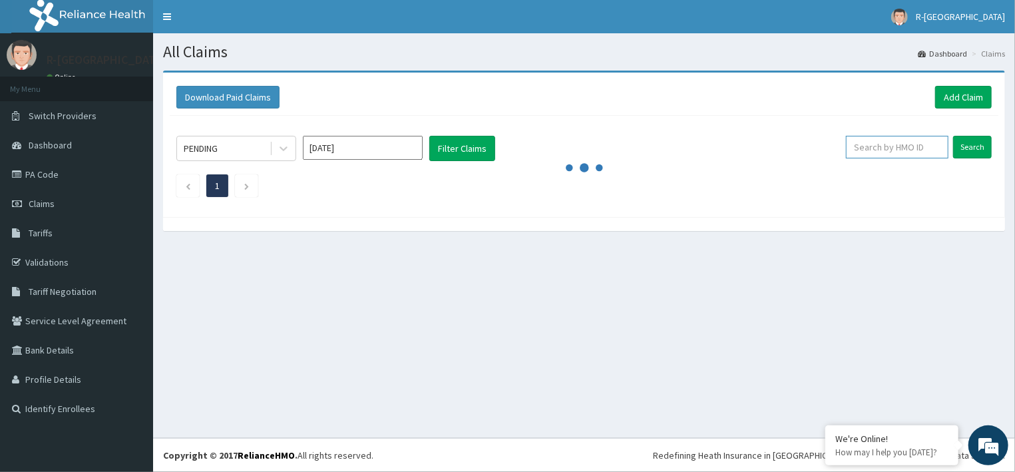
click at [898, 151] on input "text" at bounding box center [897, 147] width 102 height 23
paste input "CHL/10613/G"
type input "CHL/10613/G"
click at [973, 146] on input "Search" at bounding box center [972, 147] width 39 height 23
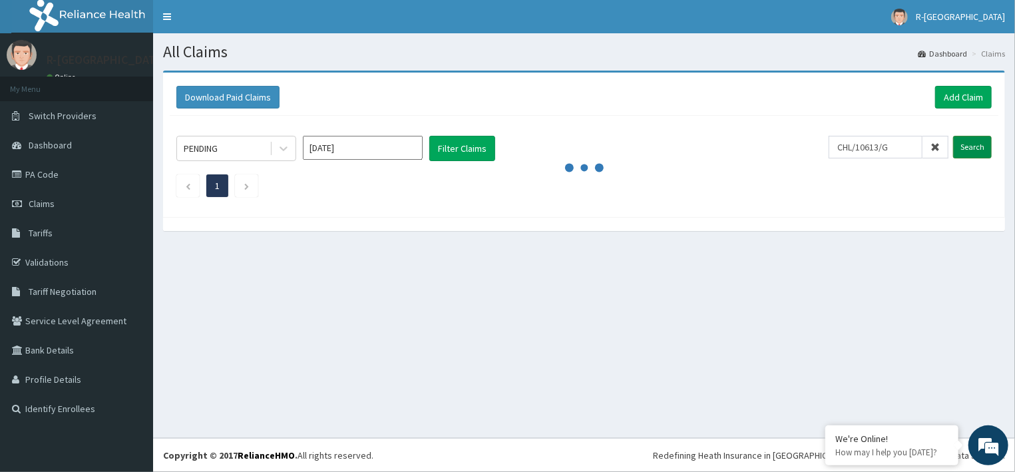
click at [973, 146] on input "Search" at bounding box center [972, 147] width 39 height 23
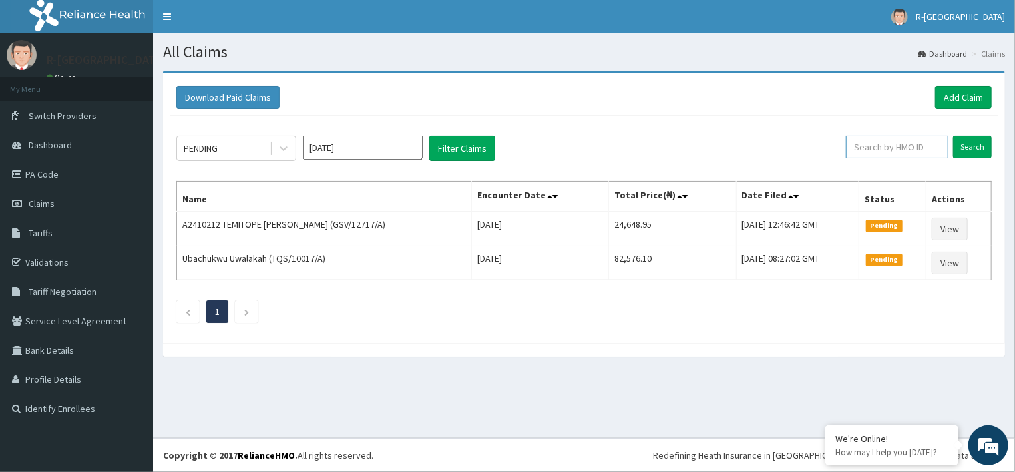
click at [898, 149] on input "text" at bounding box center [897, 147] width 102 height 23
paste input "CHL/10613/G"
type input "CHL/10613/G"
click at [970, 148] on input "Search" at bounding box center [972, 147] width 39 height 23
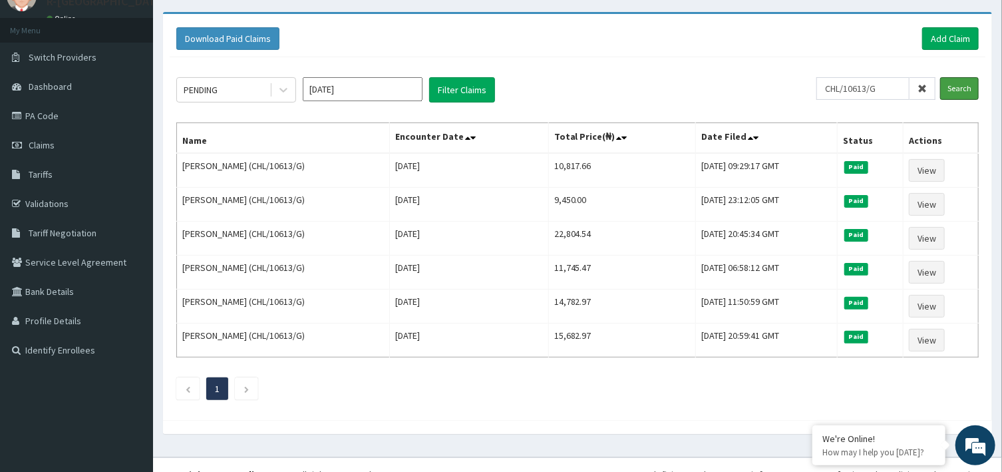
scroll to position [58, 0]
click at [953, 37] on link "Add Claim" at bounding box center [950, 39] width 57 height 23
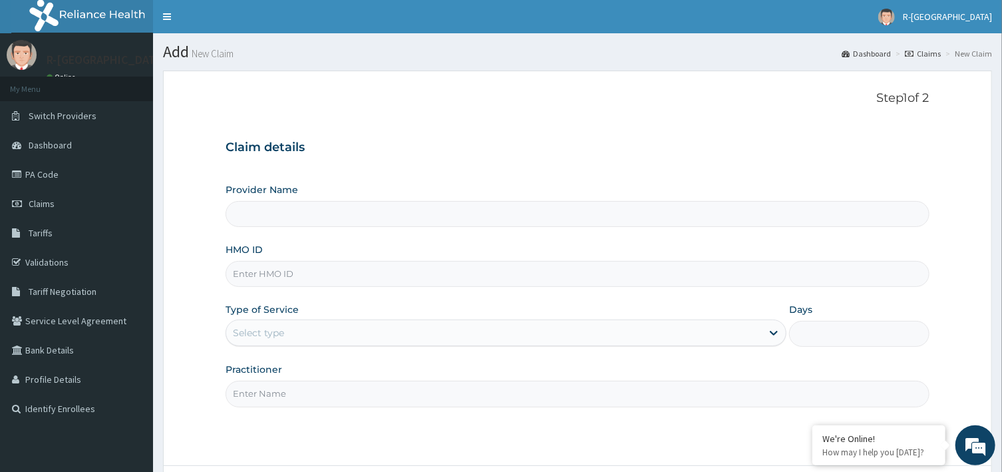
type input "R-Jolad Hospital Nigeria Limited(kupa)"
click at [307, 271] on input "HMO ID" at bounding box center [577, 274] width 703 height 26
paste input "CHL/10613/G"
type input "CHL/10613/G"
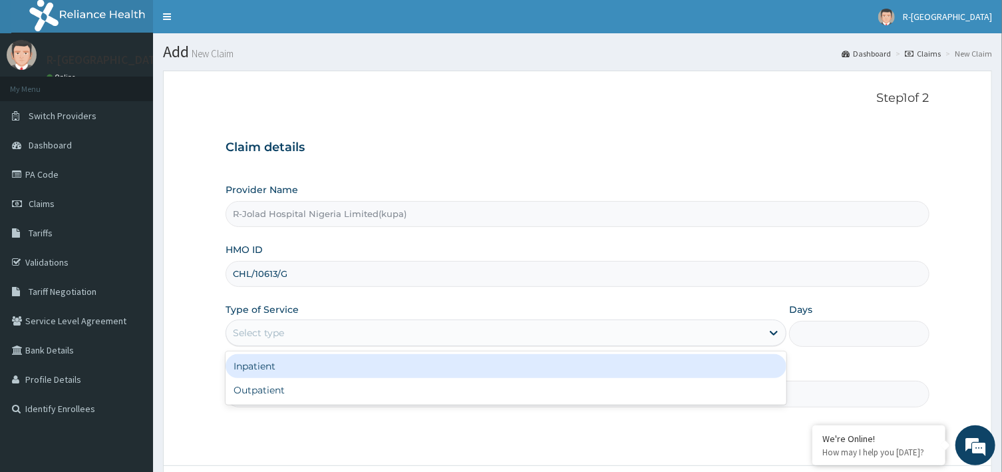
click at [338, 336] on div "Select type" at bounding box center [494, 332] width 536 height 21
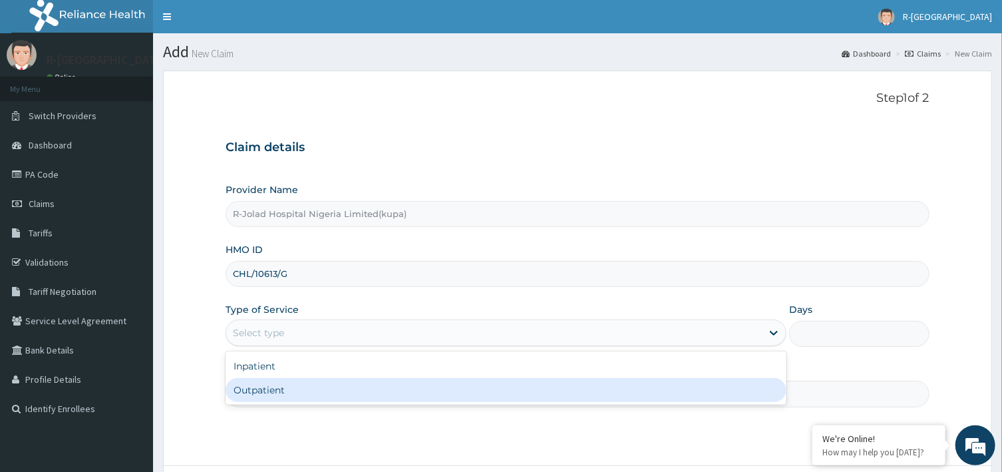
click at [279, 385] on div "Outpatient" at bounding box center [506, 390] width 561 height 24
type input "1"
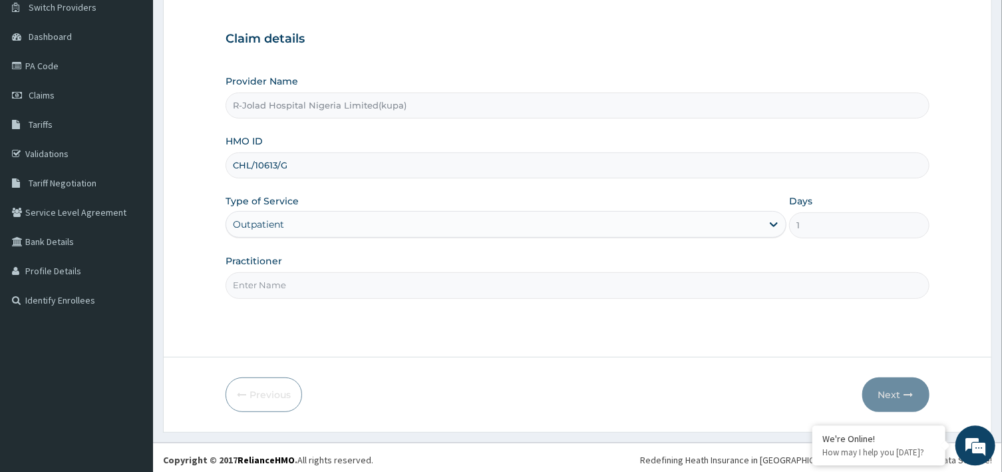
scroll to position [113, 0]
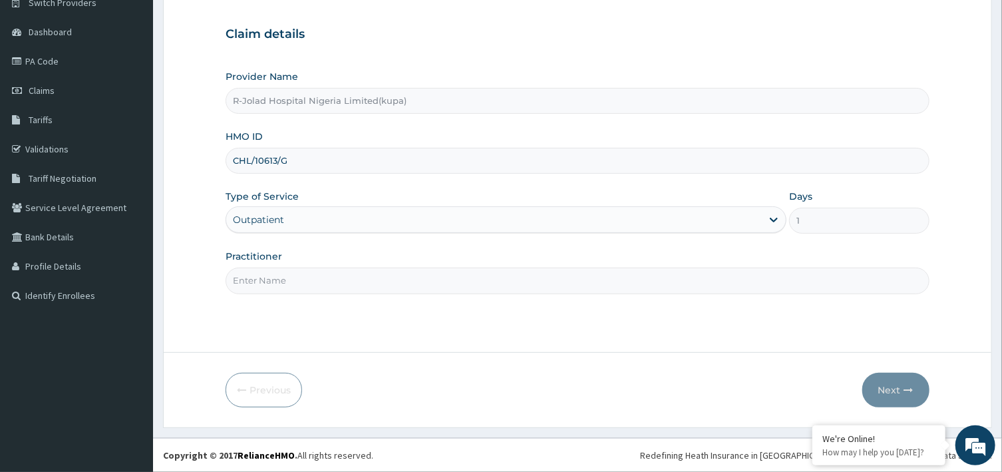
click at [359, 279] on input "Practitioner" at bounding box center [577, 280] width 703 height 26
type input "IFEOMA UGWU"
click at [886, 395] on button "Next" at bounding box center [895, 390] width 67 height 35
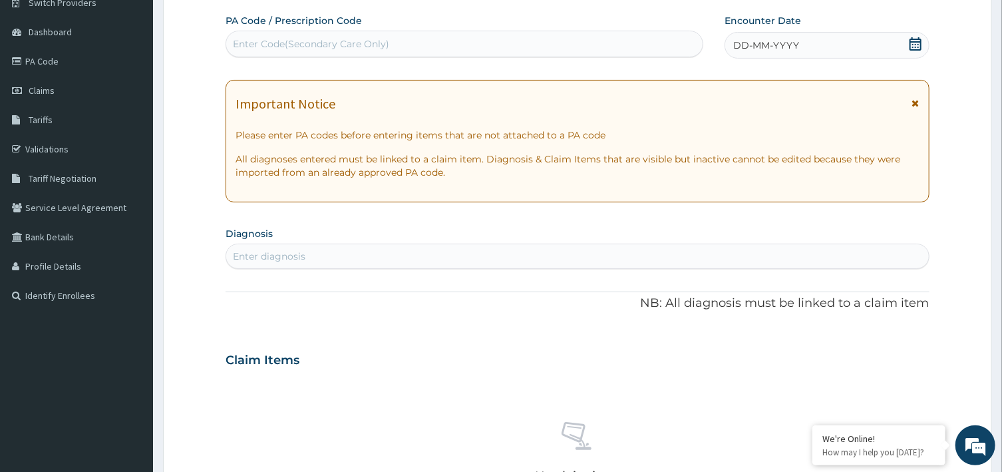
click at [918, 46] on icon at bounding box center [916, 43] width 12 height 13
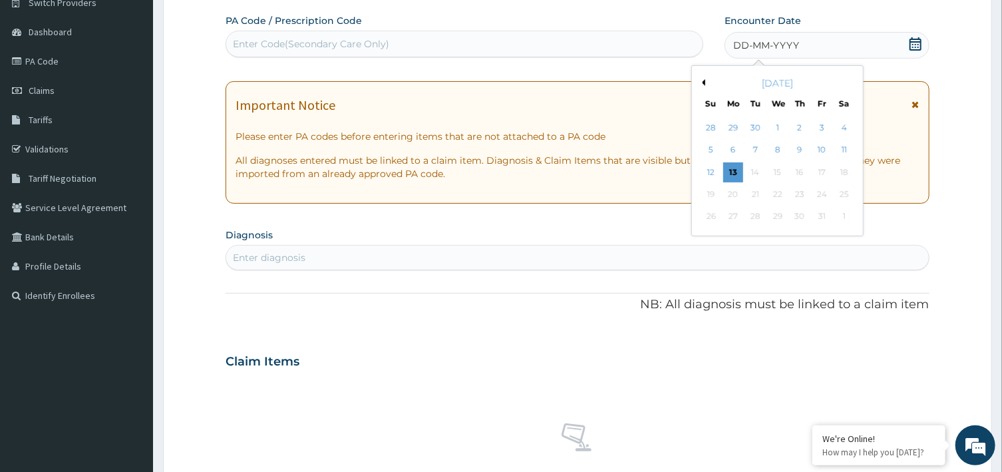
click at [703, 82] on button "Previous Month" at bounding box center [702, 82] width 7 height 7
click at [821, 192] on div "27" at bounding box center [822, 194] width 20 height 20
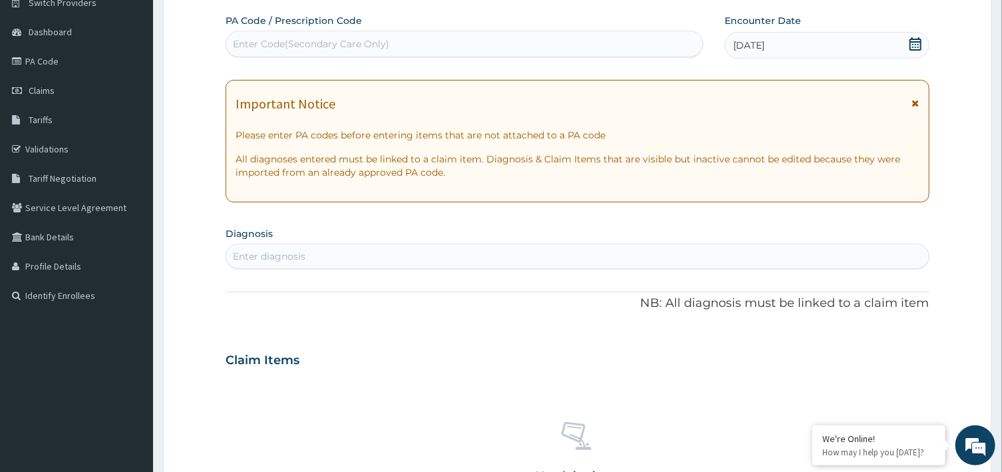
click at [297, 248] on div "Enter diagnosis" at bounding box center [577, 256] width 702 height 21
type input "ACUTE UPPER RESPIRATORY"
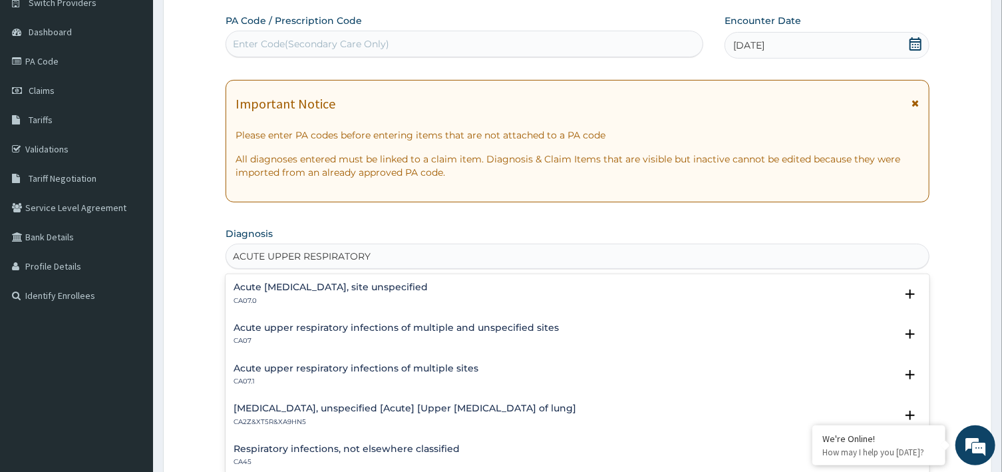
click at [260, 287] on h4 "Acute upper respiratory infection, site unspecified" at bounding box center [331, 287] width 194 height 10
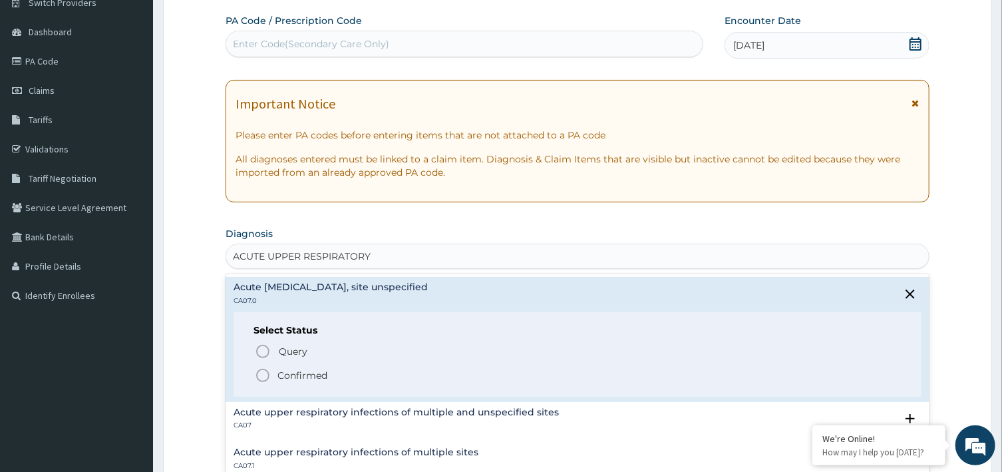
click at [263, 376] on icon "status option filled" at bounding box center [263, 375] width 16 height 16
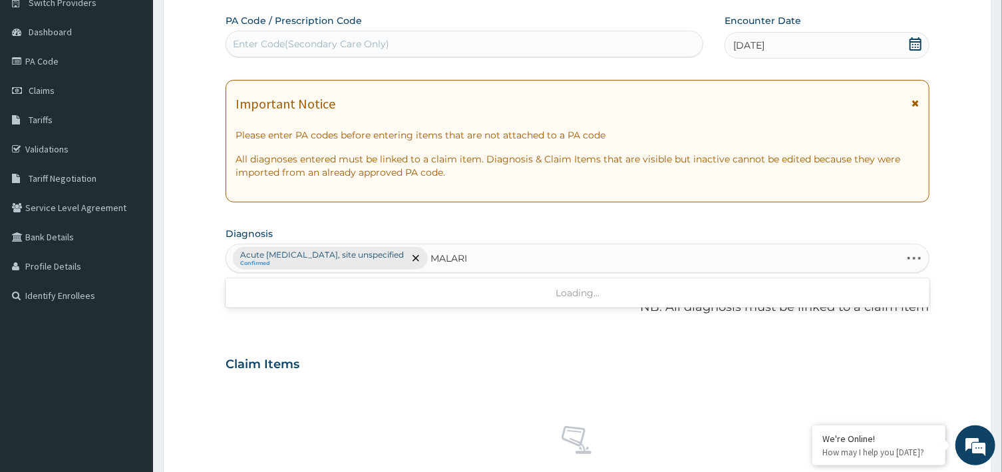
type input "MALARIA"
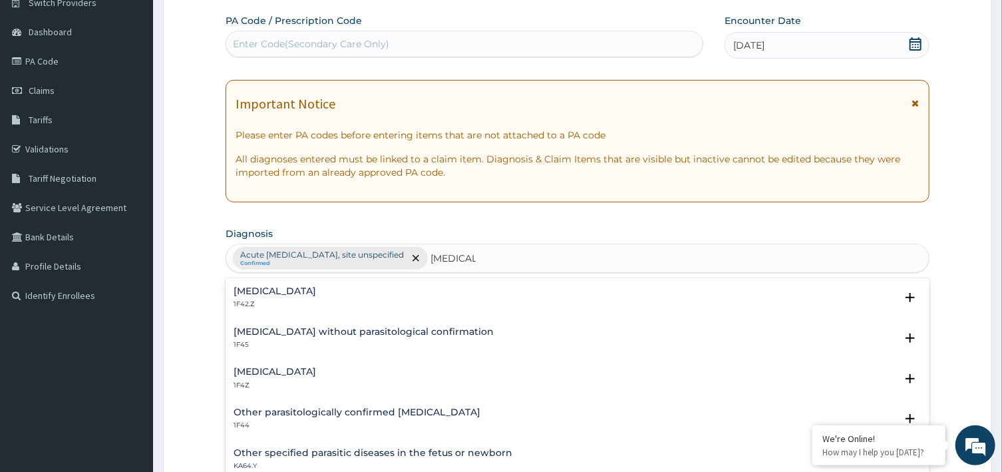
click at [305, 370] on h4 "Malaria, unspecified" at bounding box center [275, 372] width 83 height 10
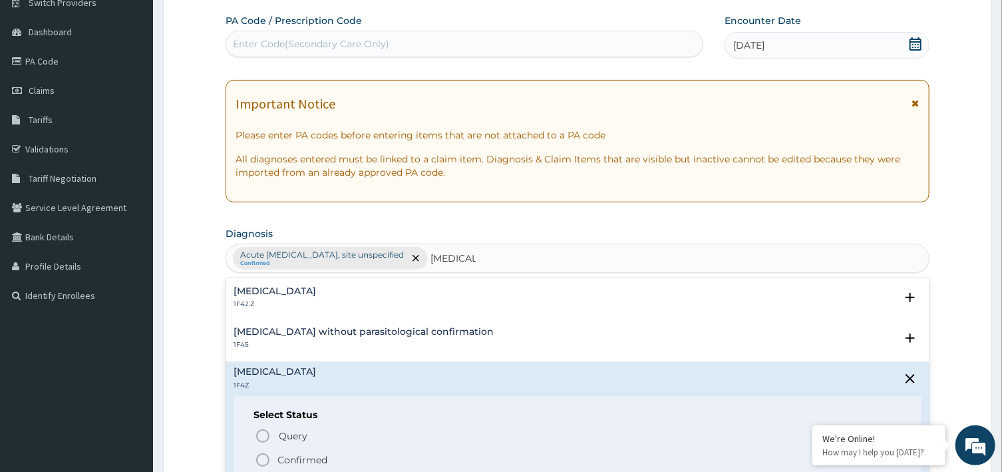
click at [269, 458] on circle "status option filled" at bounding box center [263, 460] width 12 height 12
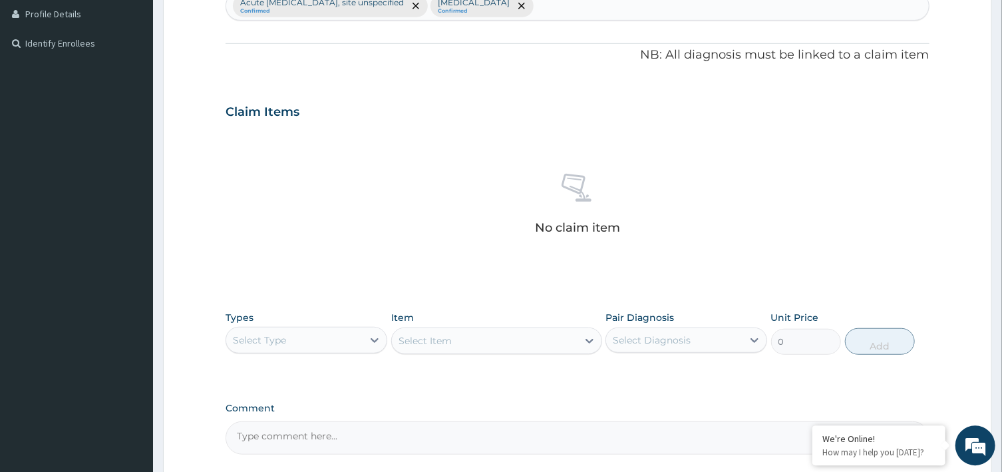
scroll to position [367, 0]
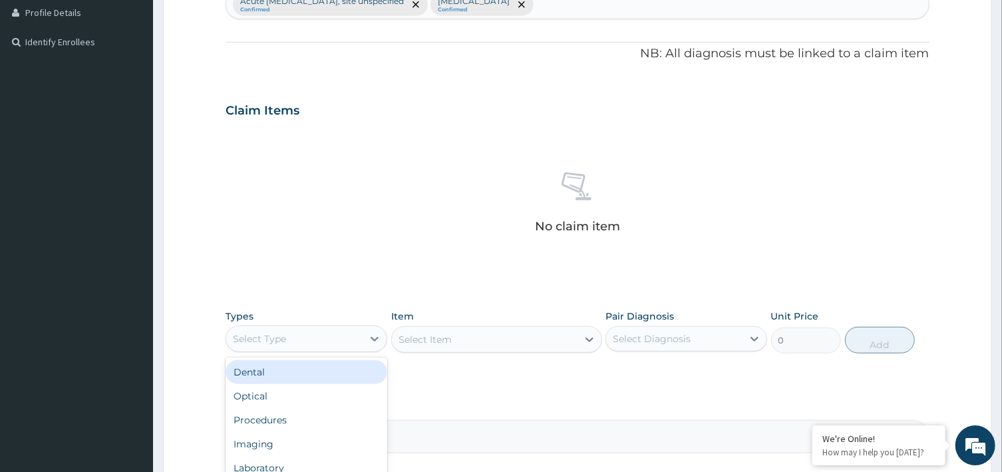
click at [339, 338] on div "Select Type" at bounding box center [294, 338] width 136 height 21
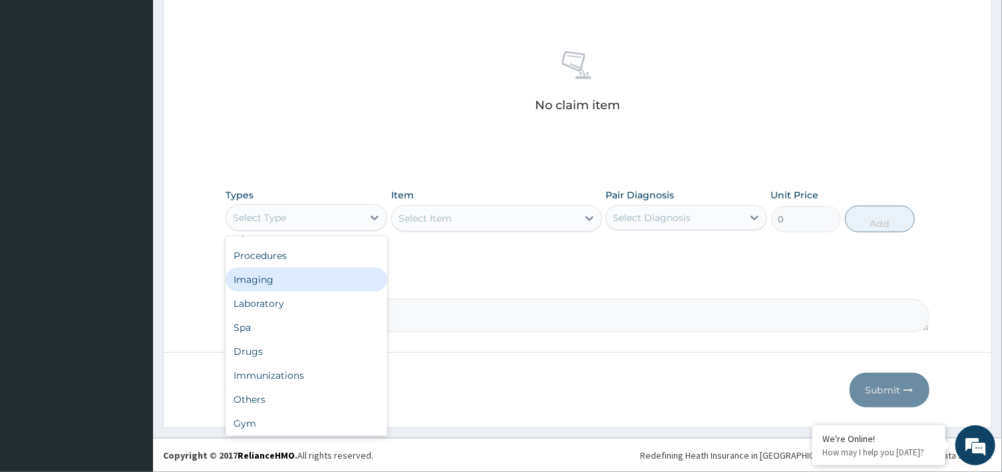
scroll to position [45, 0]
click at [273, 253] on div "Procedures" at bounding box center [307, 254] width 162 height 24
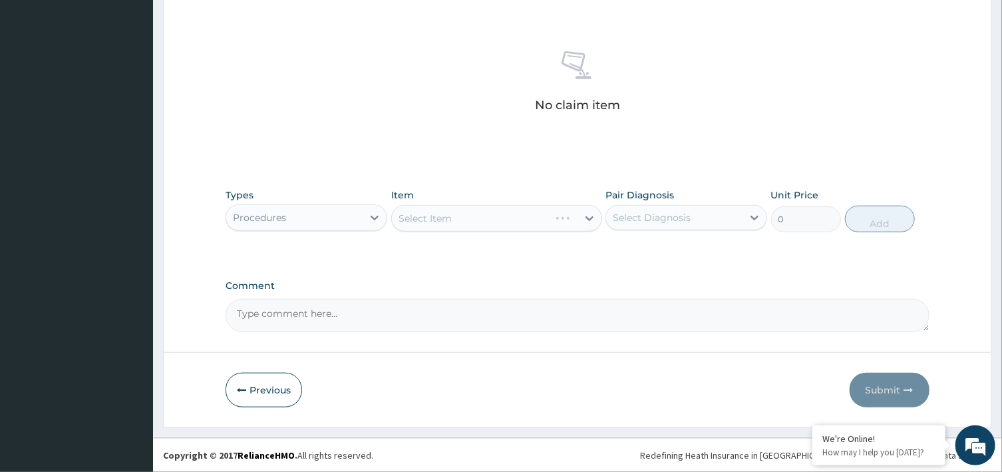
click at [507, 220] on div "Select Item" at bounding box center [496, 218] width 211 height 27
click at [587, 214] on icon at bounding box center [589, 218] width 13 height 13
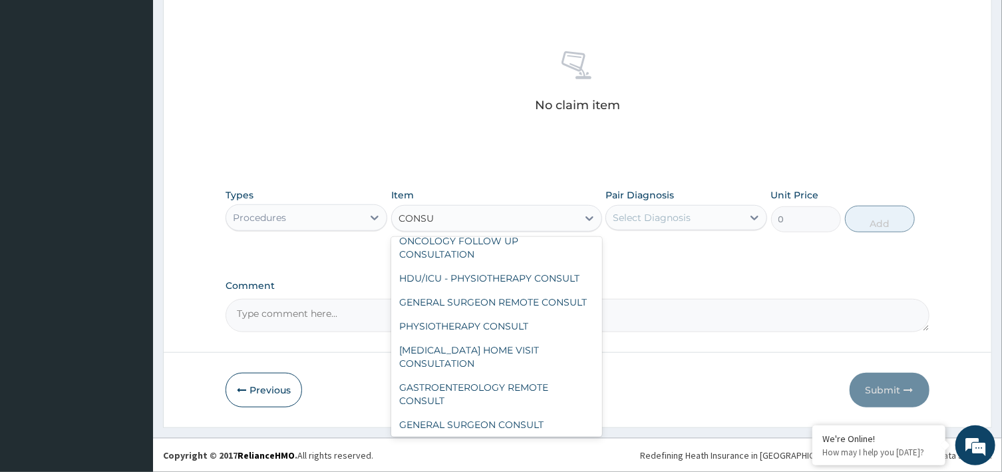
scroll to position [297, 0]
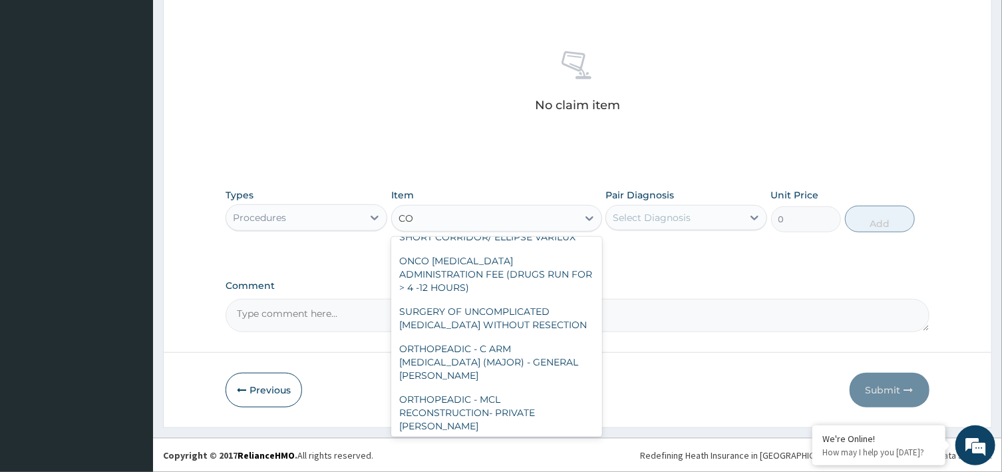
type input "C"
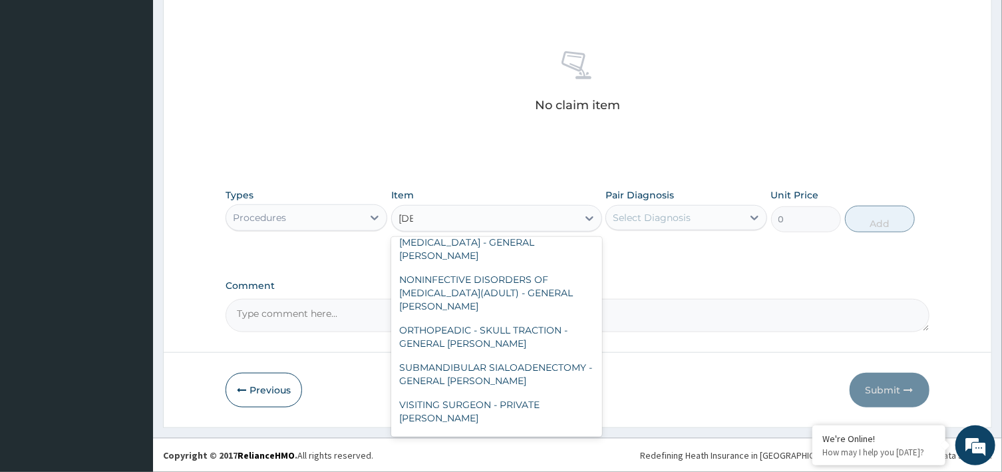
scroll to position [0, 0]
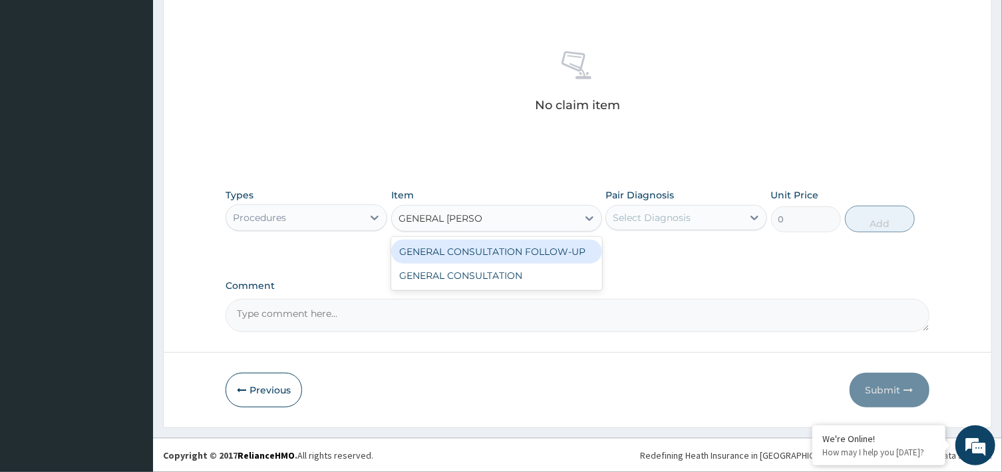
type input "GENERAL CONSUL"
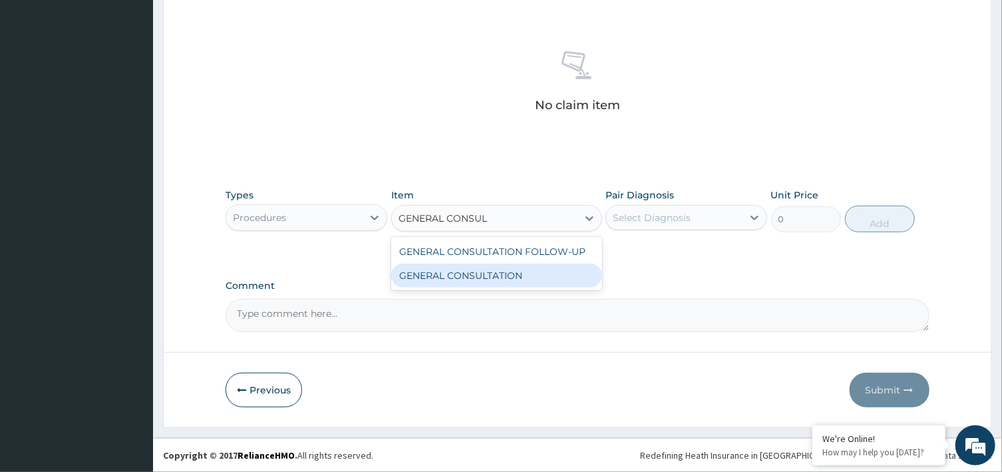
click at [490, 274] on div "GENERAL CONSULTATION" at bounding box center [496, 275] width 211 height 24
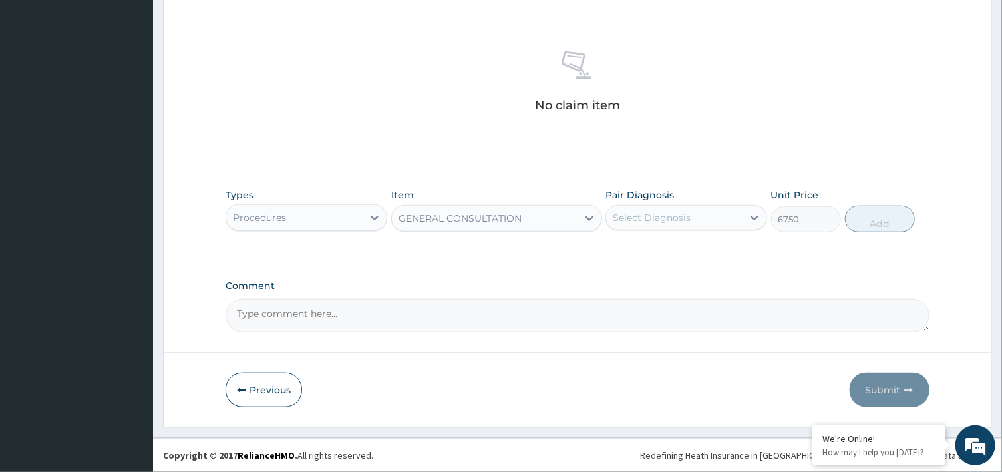
type input "6750"
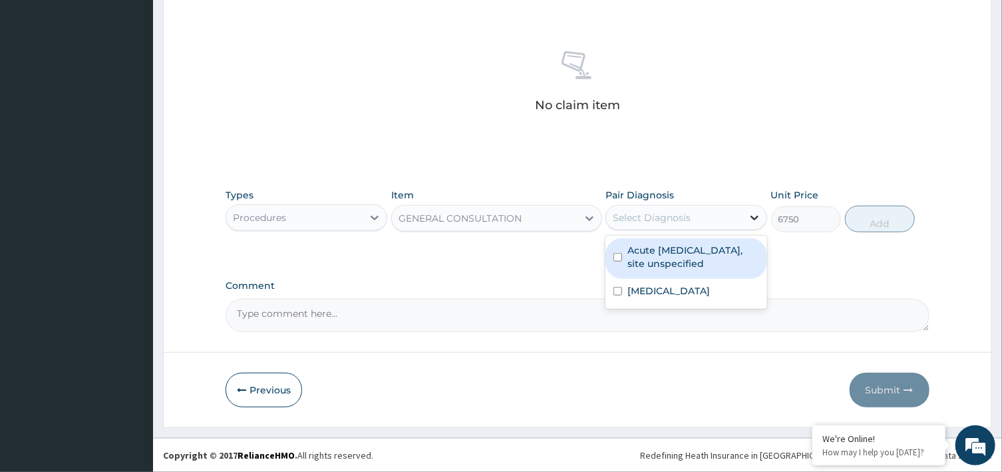
click at [759, 216] on icon at bounding box center [754, 217] width 13 height 13
click at [680, 251] on label "Acute upper respiratory infection, site unspecified" at bounding box center [693, 257] width 132 height 27
checkbox input "true"
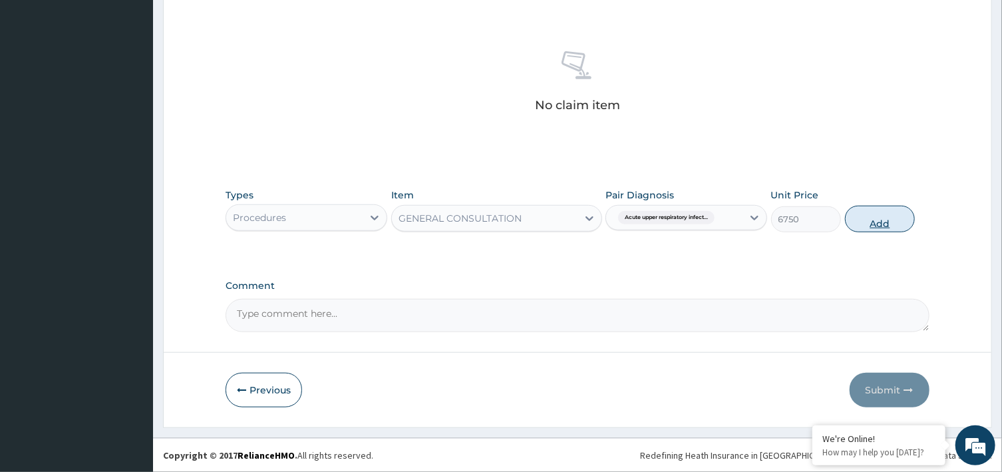
click at [878, 223] on button "Add" at bounding box center [880, 219] width 71 height 27
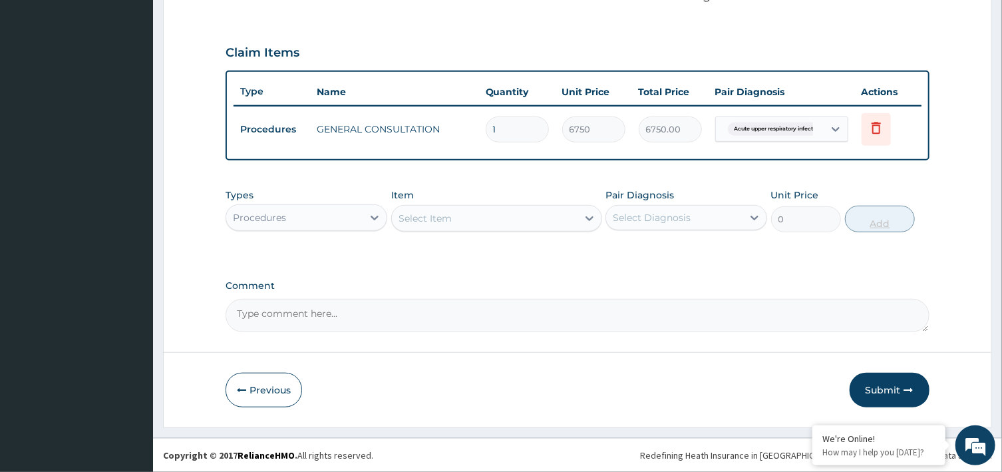
scroll to position [423, 0]
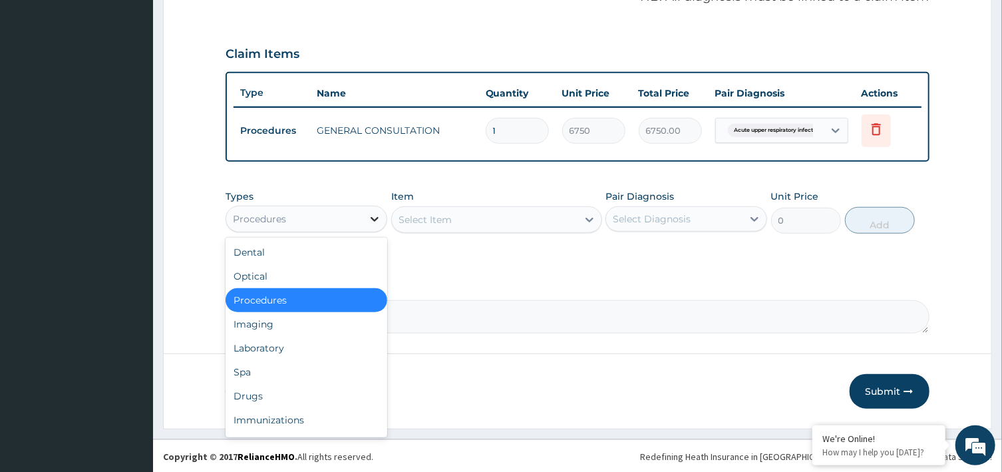
click at [375, 216] on icon at bounding box center [374, 218] width 13 height 13
click at [269, 343] on div "Laboratory" at bounding box center [307, 348] width 162 height 24
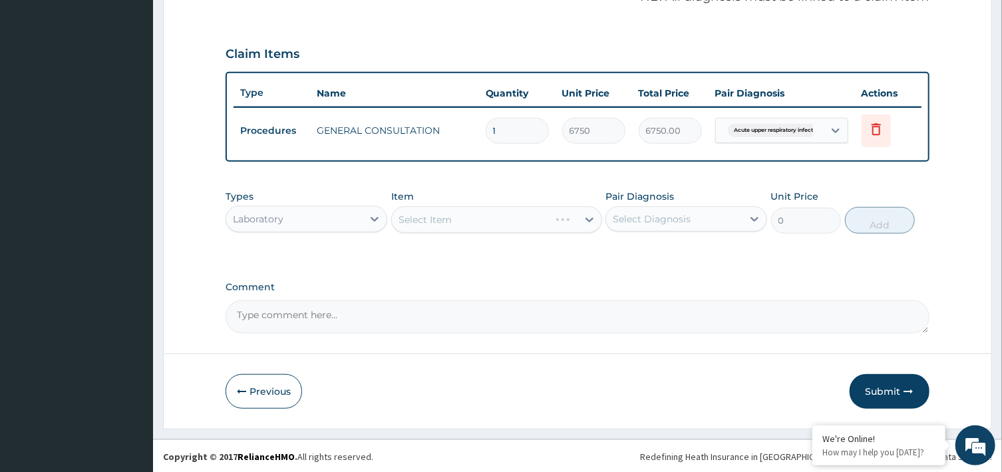
click at [584, 218] on div "Select Item" at bounding box center [496, 219] width 211 height 27
click at [591, 216] on icon at bounding box center [589, 219] width 13 height 13
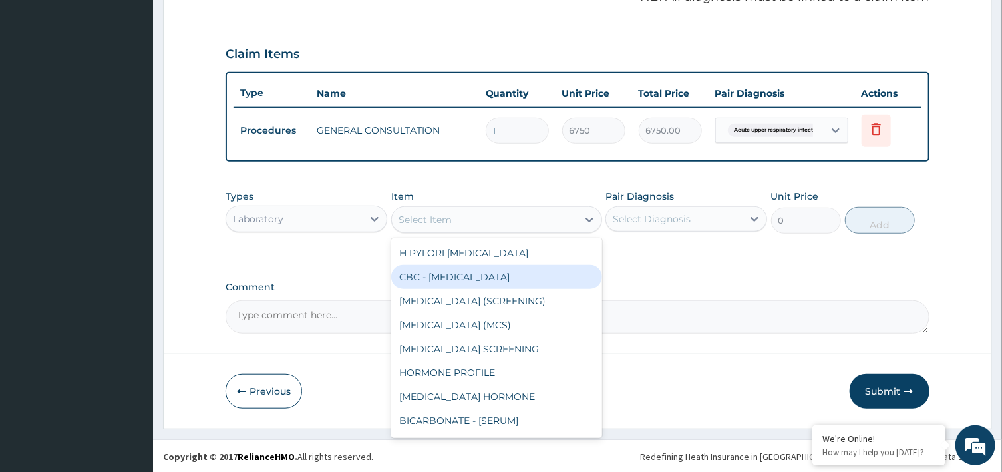
click at [498, 274] on div "CBC - COMPLETE BLOOD COUNT" at bounding box center [496, 277] width 211 height 24
type input "7376.1044921875"
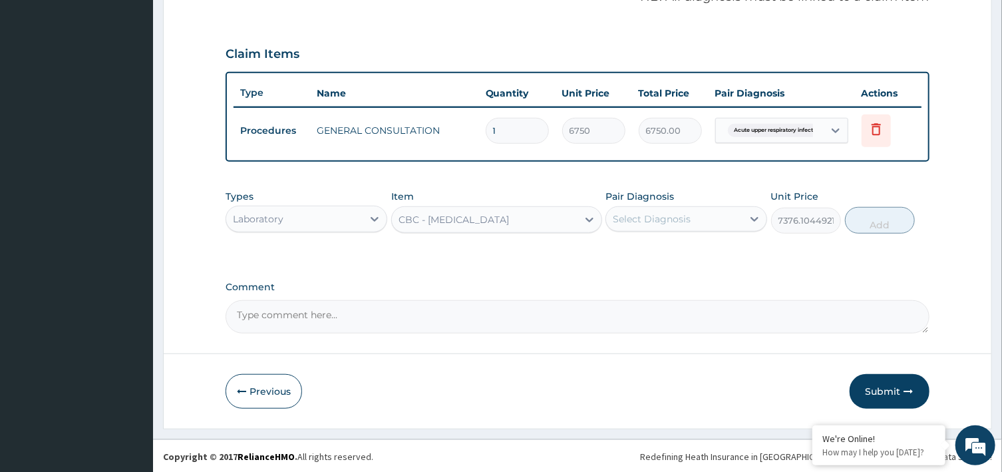
click at [743, 214] on div "Select Diagnosis" at bounding box center [674, 218] width 136 height 21
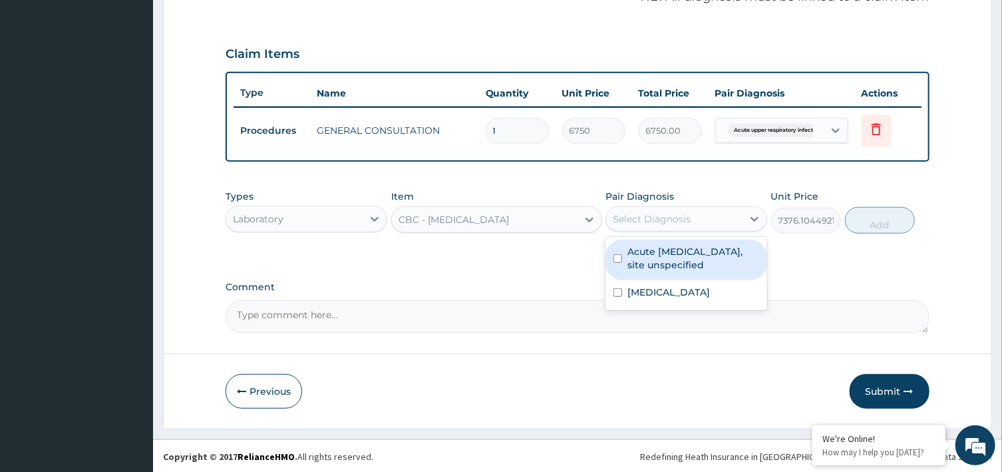
click at [686, 265] on label "Acute upper respiratory infection, site unspecified" at bounding box center [693, 258] width 132 height 27
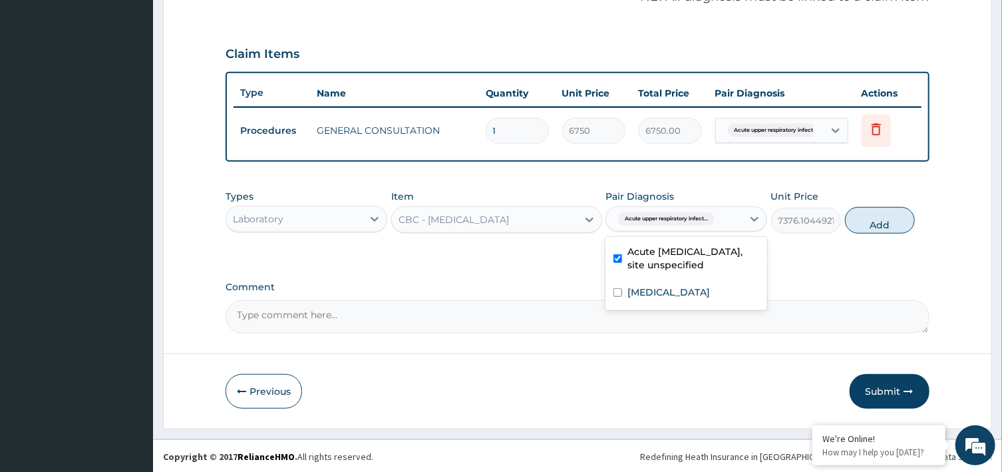
checkbox input "true"
click at [884, 219] on button "Add" at bounding box center [880, 220] width 71 height 27
type input "0"
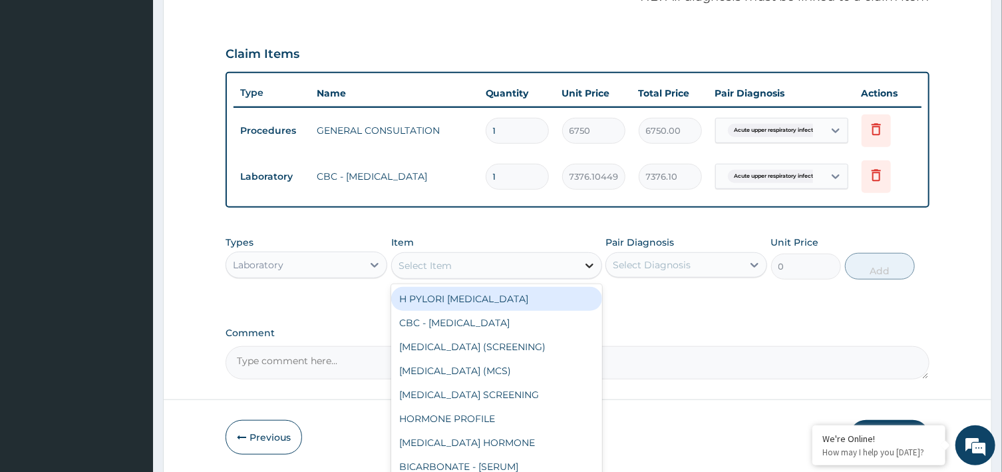
click at [589, 261] on icon at bounding box center [589, 265] width 13 height 13
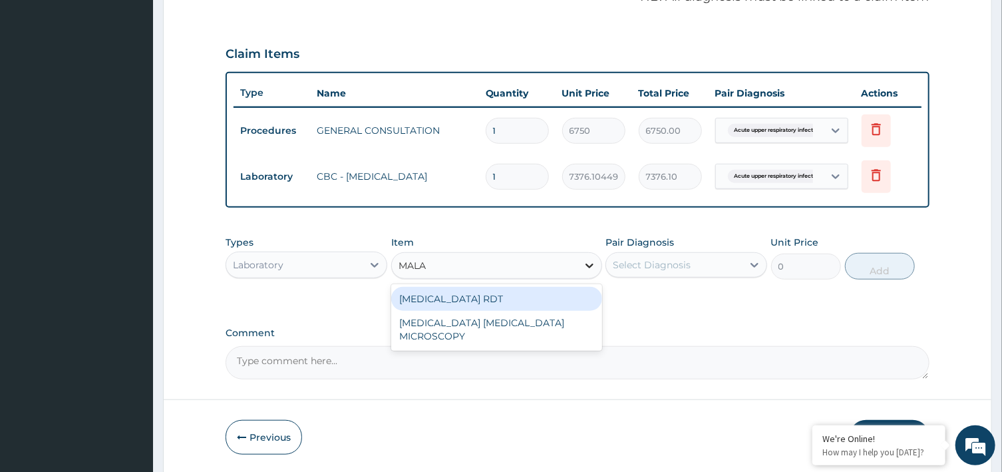
type input "MALAR"
click at [499, 295] on div "[MEDICAL_DATA] RDT" at bounding box center [496, 299] width 211 height 24
type input "2700"
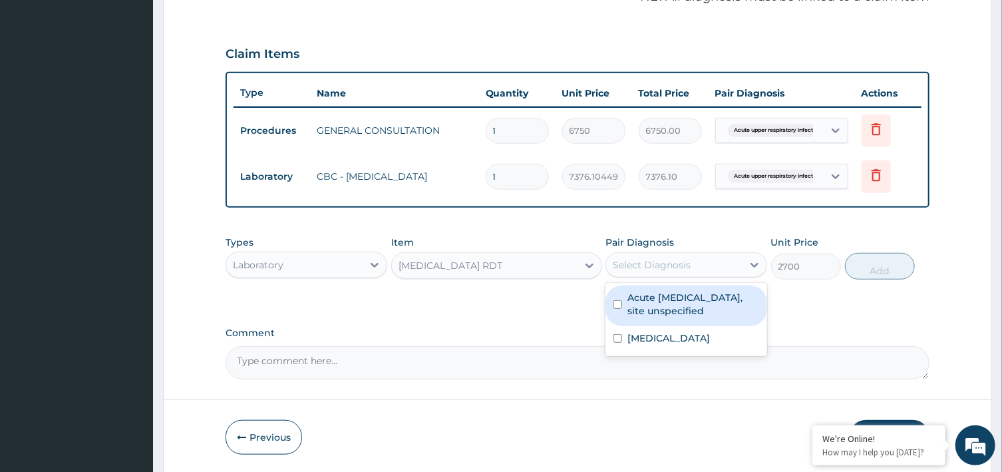
click at [739, 265] on div "Select Diagnosis" at bounding box center [674, 264] width 136 height 21
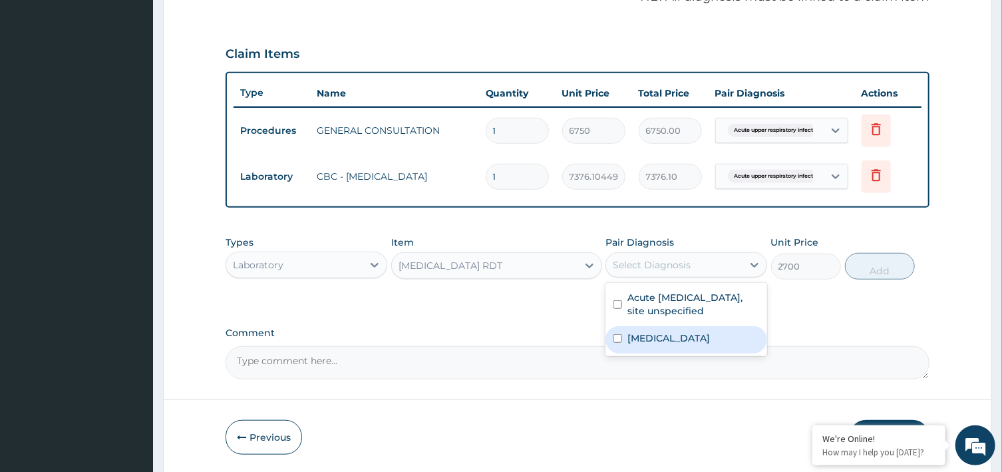
click at [687, 337] on label "Malaria, unspecified" at bounding box center [668, 337] width 83 height 13
checkbox input "true"
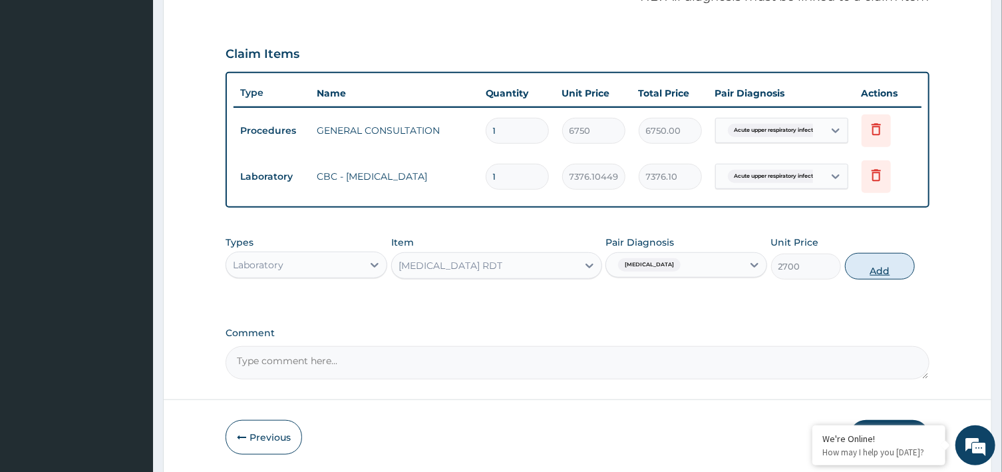
click at [890, 262] on button "Add" at bounding box center [880, 266] width 71 height 27
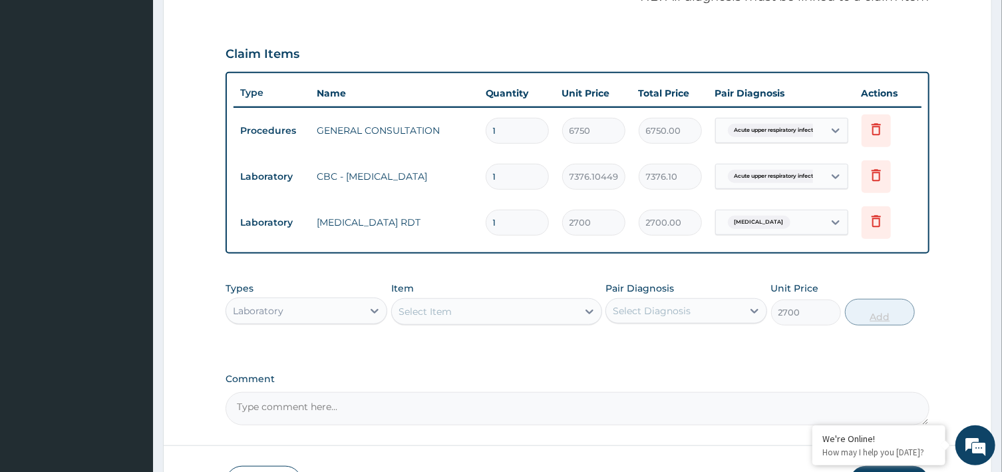
type input "0"
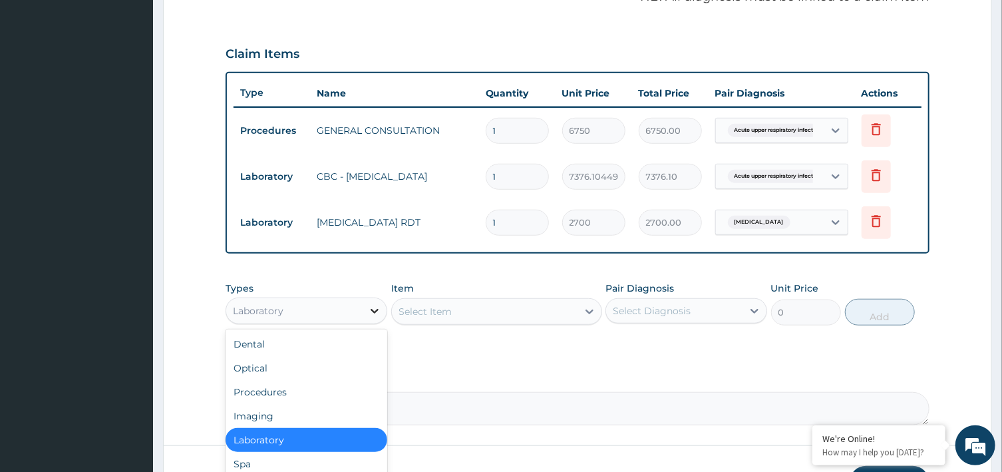
click at [368, 305] on div at bounding box center [375, 311] width 24 height 24
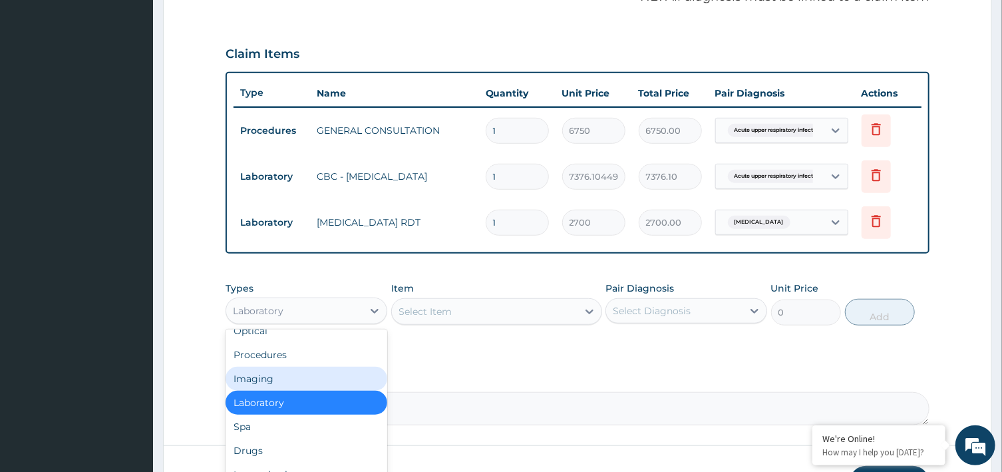
scroll to position [45, 0]
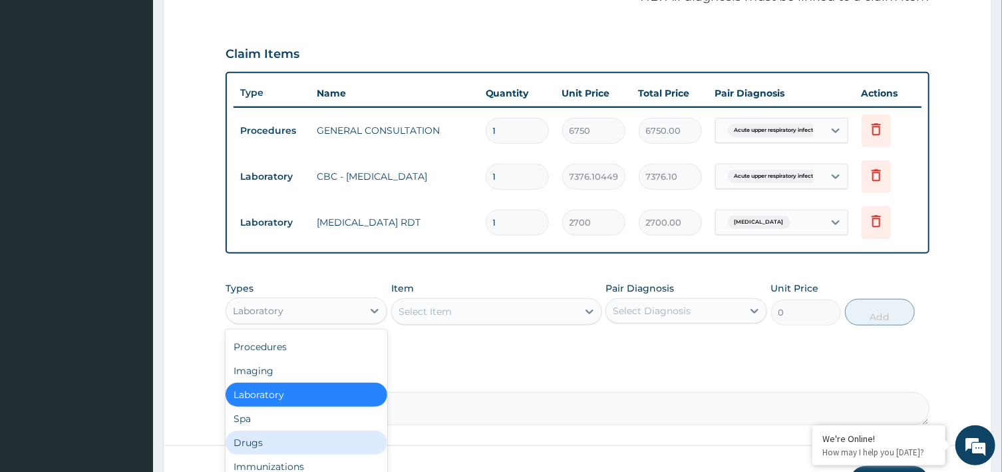
click at [282, 436] on div "Drugs" at bounding box center [307, 442] width 162 height 24
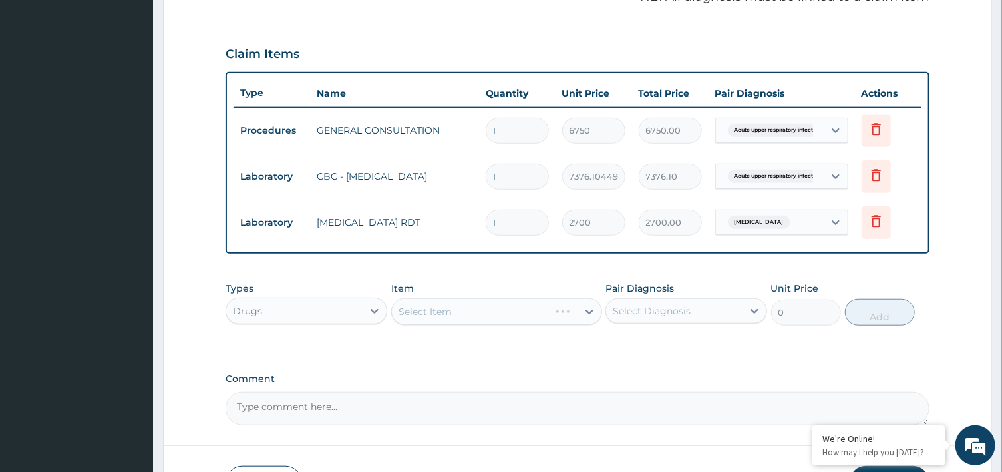
click at [588, 310] on div "Select Item" at bounding box center [496, 311] width 211 height 27
click at [588, 310] on icon at bounding box center [590, 311] width 8 height 5
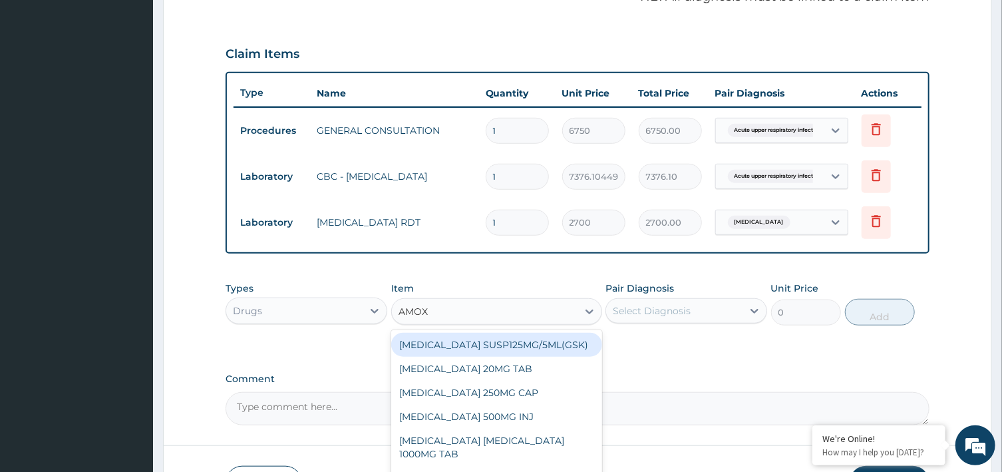
type input "AMOXI"
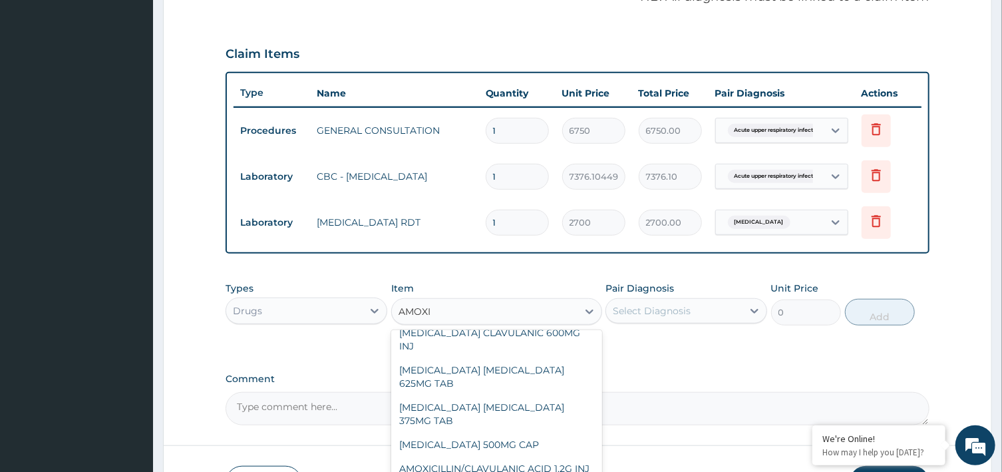
scroll to position [196, 0]
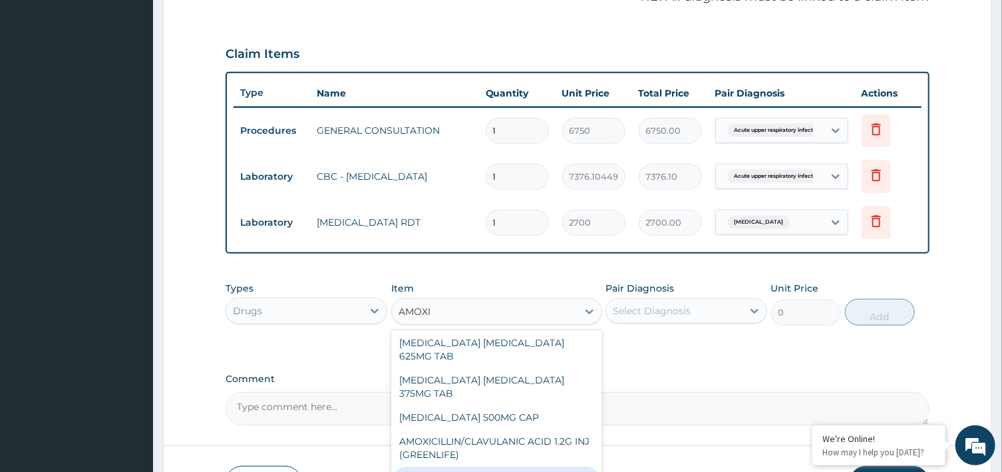
type input "6370"
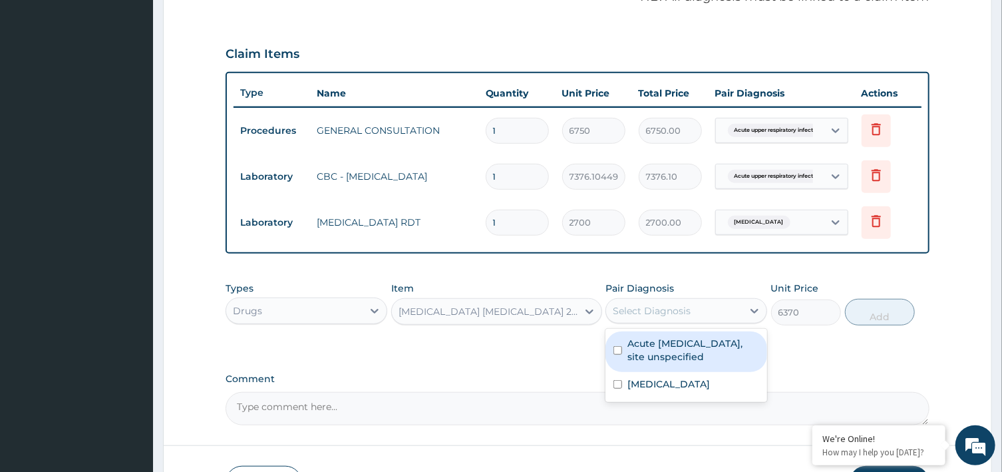
click at [739, 304] on div "Select Diagnosis" at bounding box center [674, 310] width 136 height 21
click at [703, 346] on label "Acute upper respiratory infection, site unspecified" at bounding box center [693, 350] width 132 height 27
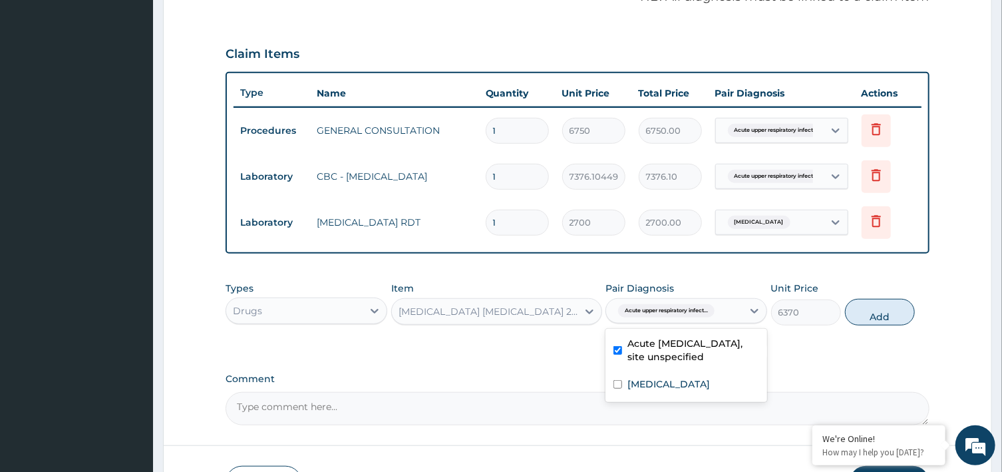
checkbox input "true"
click at [886, 311] on button "Add" at bounding box center [880, 312] width 71 height 27
type input "0"
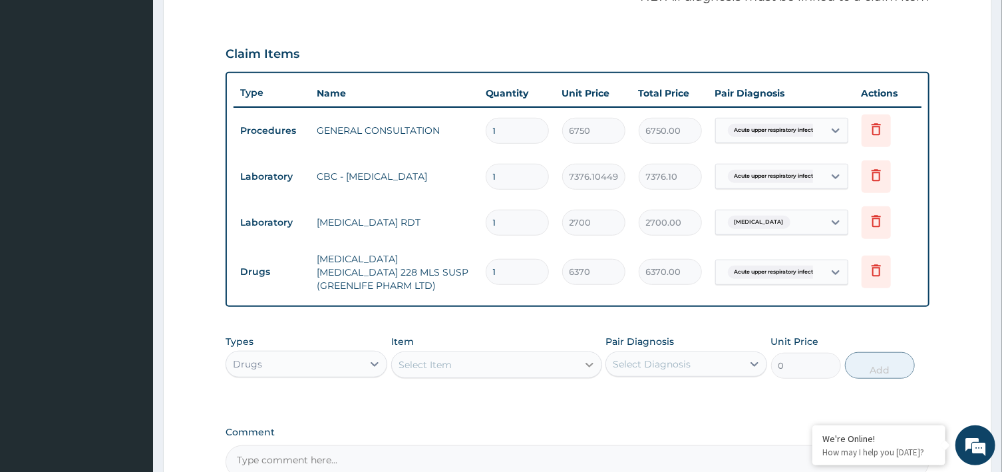
click at [586, 361] on icon at bounding box center [589, 364] width 13 height 13
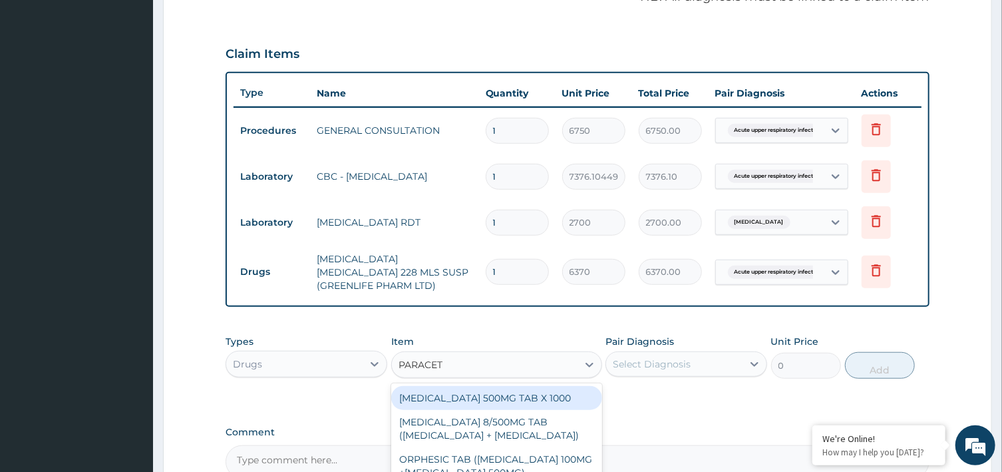
type input "PARACET"
type input "PARACETA"
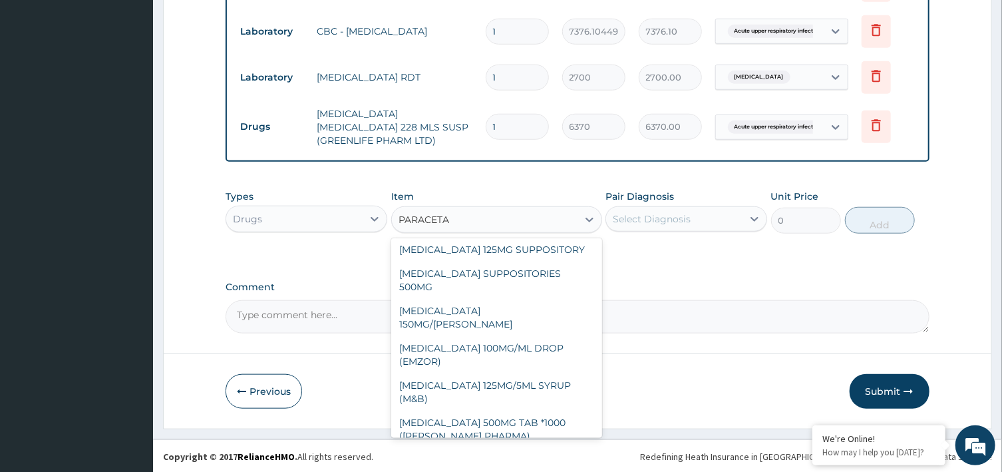
scroll to position [128, 0]
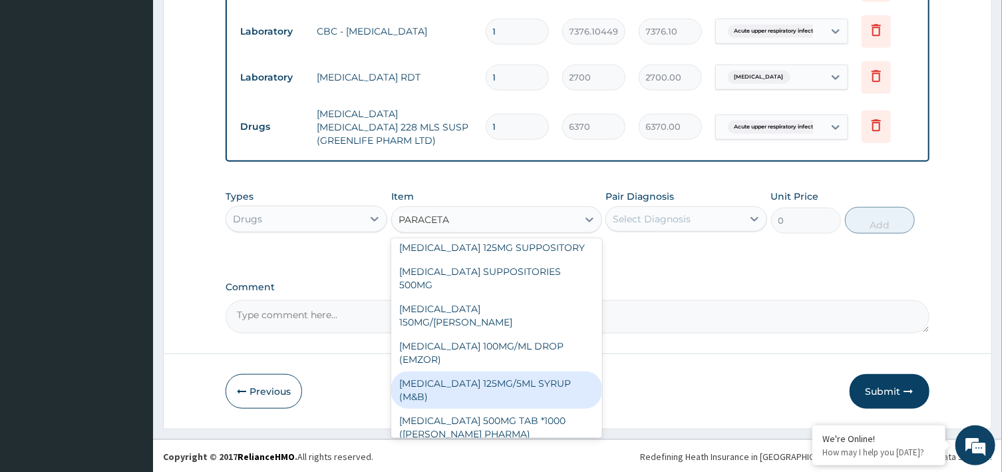
click at [523, 385] on div "PARACETAMOL 125MG/5ML SYRUP (M&B)" at bounding box center [496, 389] width 211 height 37
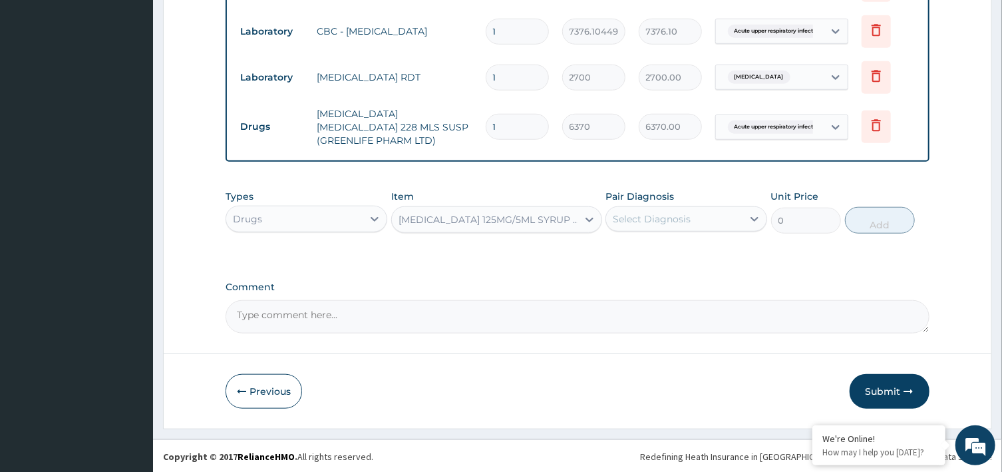
type input "1001"
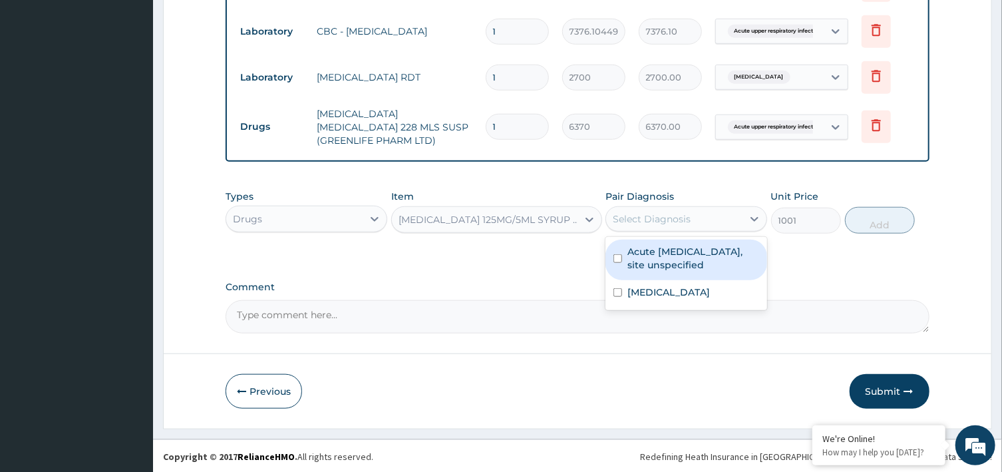
click at [716, 217] on div "Select Diagnosis" at bounding box center [674, 218] width 136 height 21
click at [692, 263] on label "Acute upper respiratory infection, site unspecified" at bounding box center [693, 258] width 132 height 27
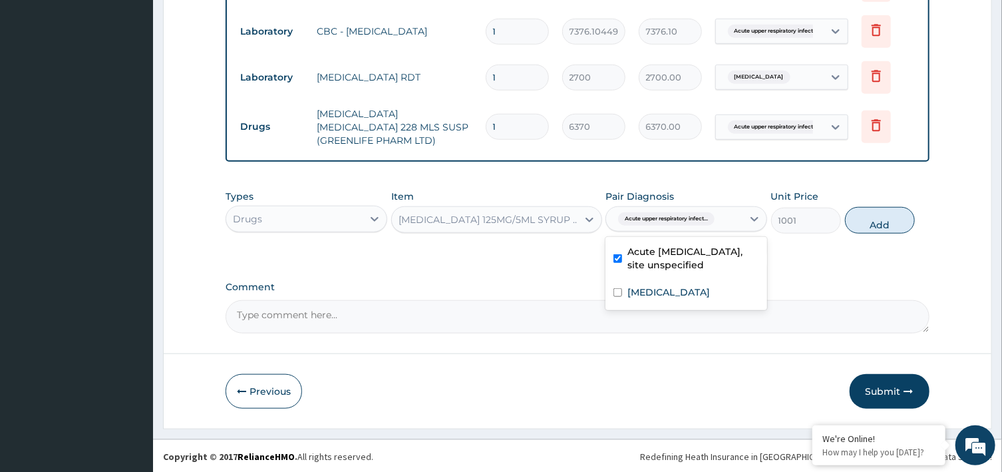
checkbox input "true"
click at [880, 223] on button "Add" at bounding box center [880, 220] width 71 height 27
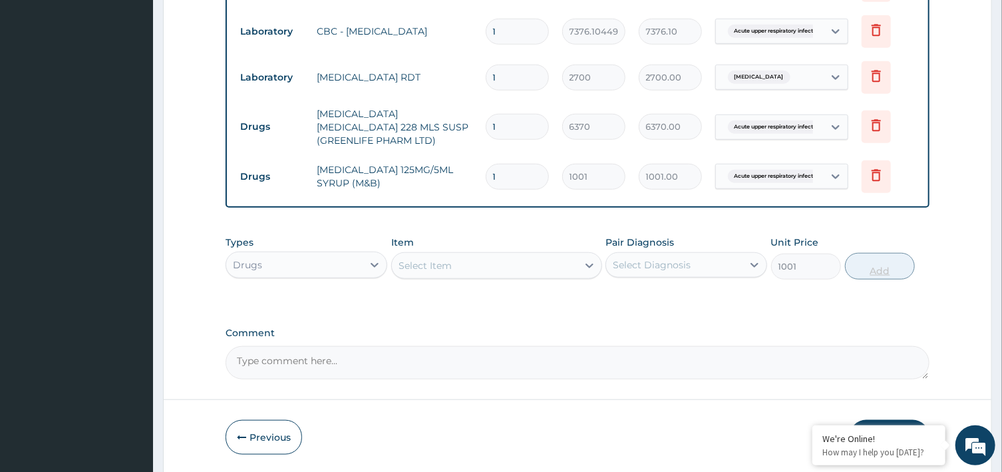
type input "0"
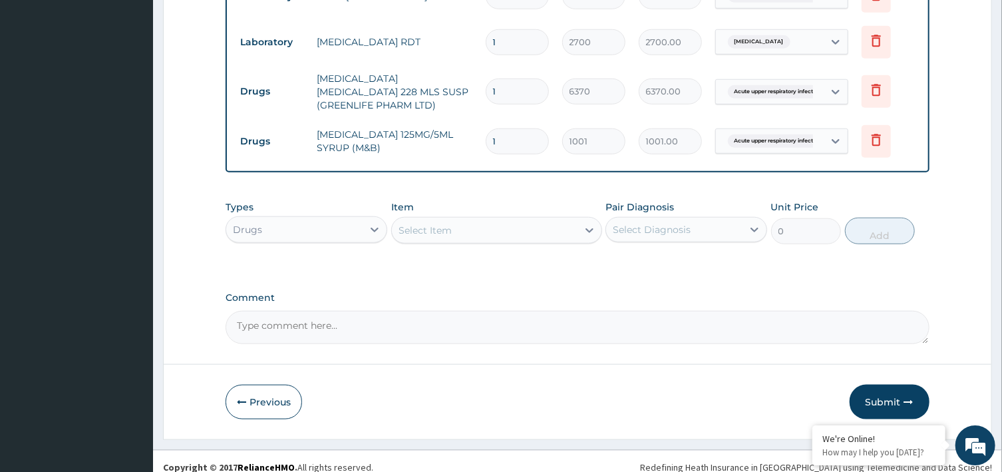
scroll to position [614, 0]
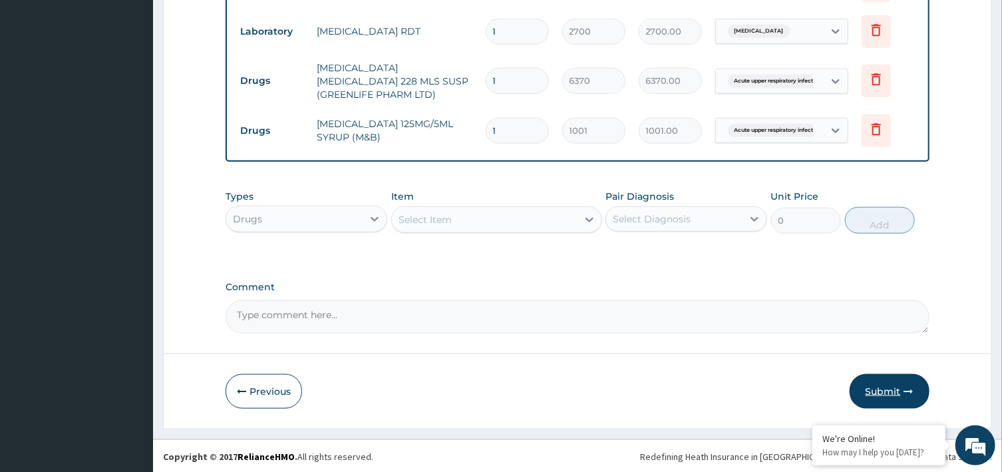
click at [889, 384] on button "Submit" at bounding box center [890, 391] width 80 height 35
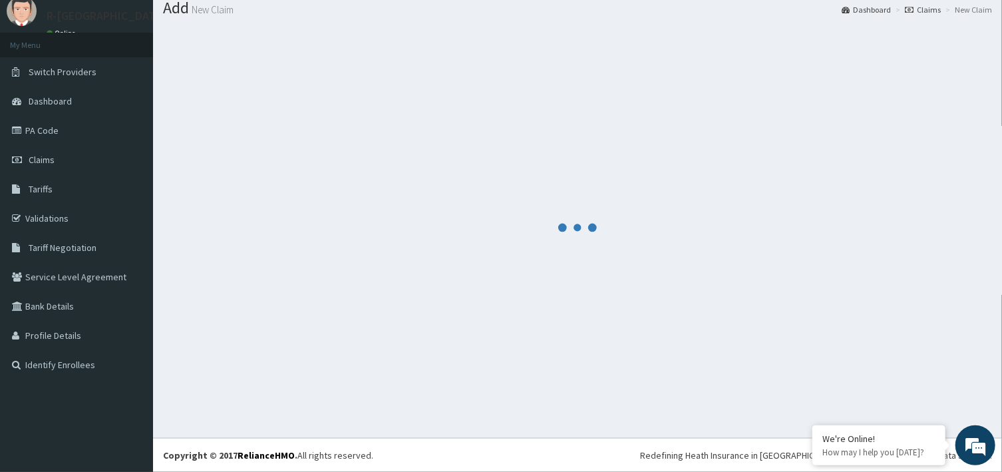
scroll to position [43, 0]
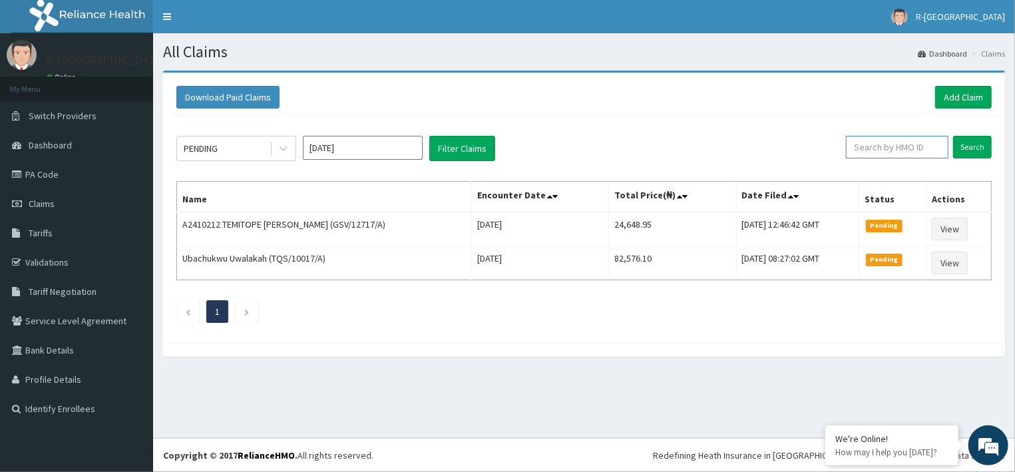
click at [930, 144] on input "text" at bounding box center [897, 147] width 102 height 23
paste input "CHL/10613/G"
type input "CHL/10613/G"
click at [970, 146] on input "Search" at bounding box center [972, 147] width 39 height 23
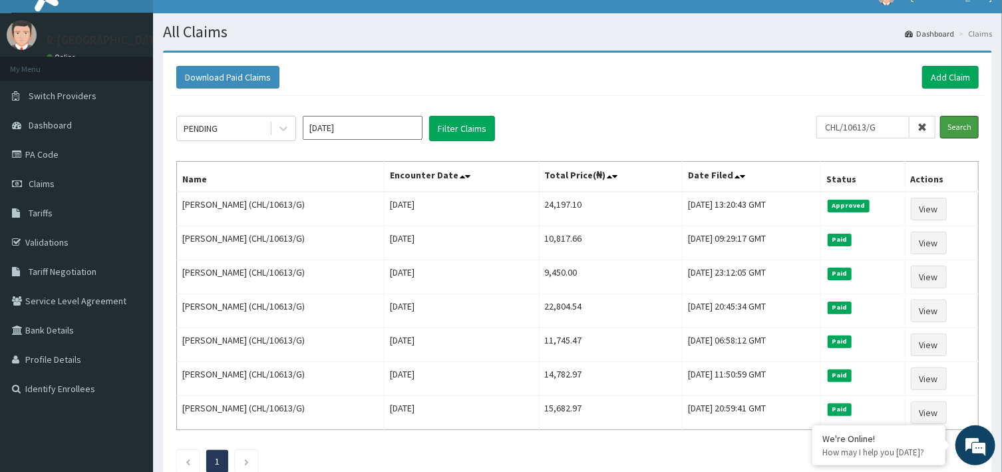
scroll to position [21, 0]
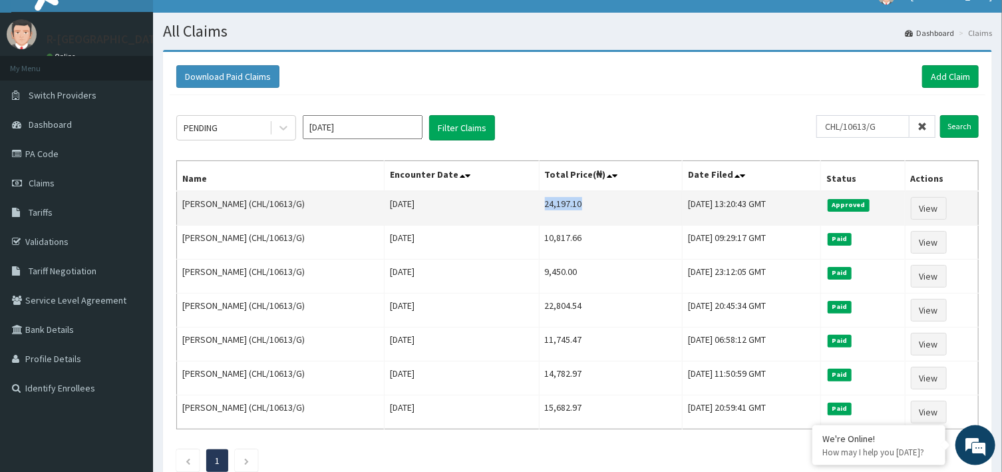
drag, startPoint x: 508, startPoint y: 202, endPoint x: 555, endPoint y: 205, distance: 47.3
click at [555, 205] on td "24,197.10" at bounding box center [611, 208] width 144 height 35
copy td "24,197.10"
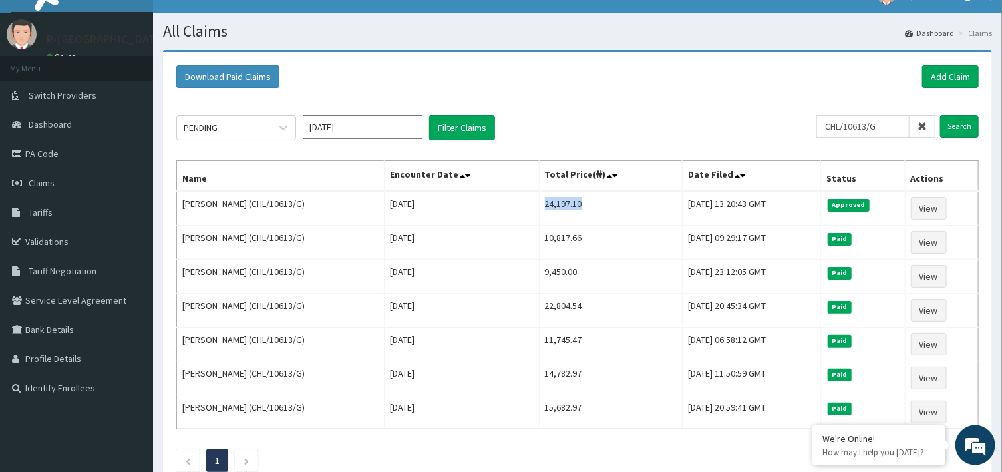
click at [925, 124] on icon at bounding box center [922, 126] width 9 height 9
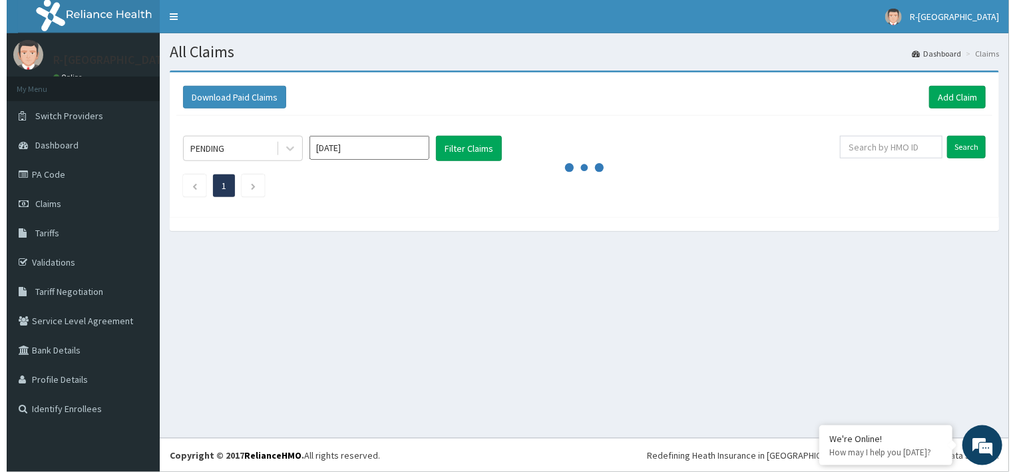
scroll to position [0, 0]
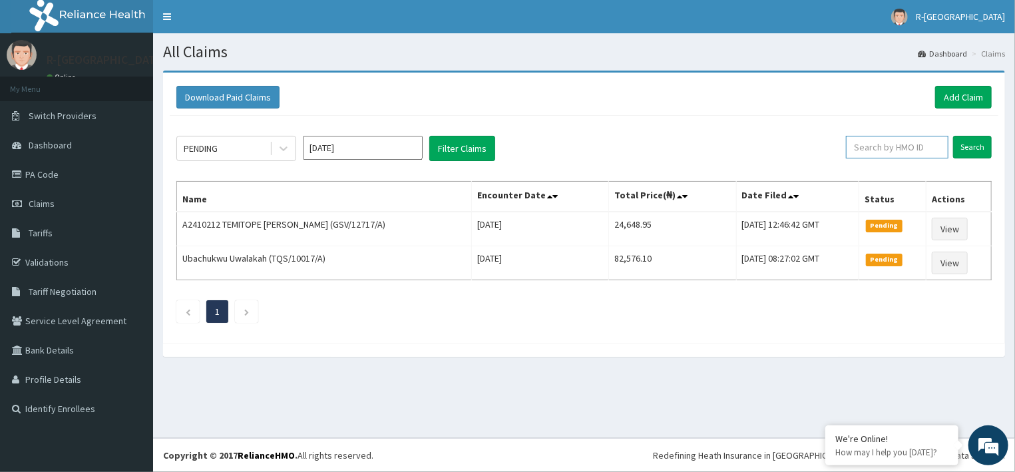
click at [892, 142] on input "text" at bounding box center [897, 147] width 102 height 23
paste input "TMA/10015/A"
type input "TMA/10015/A"
click at [967, 146] on input "Search" at bounding box center [972, 147] width 39 height 23
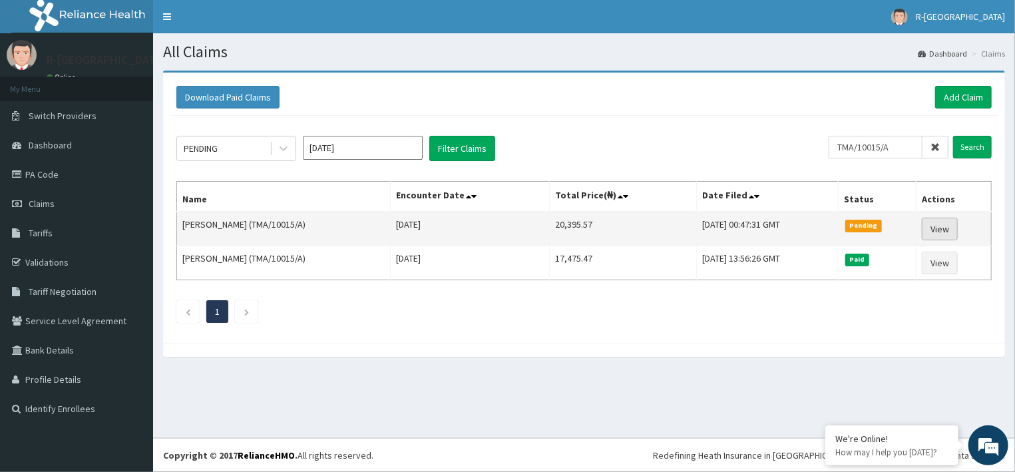
click at [941, 228] on link "View" at bounding box center [940, 229] width 36 height 23
